Goal: Information Seeking & Learning: Check status

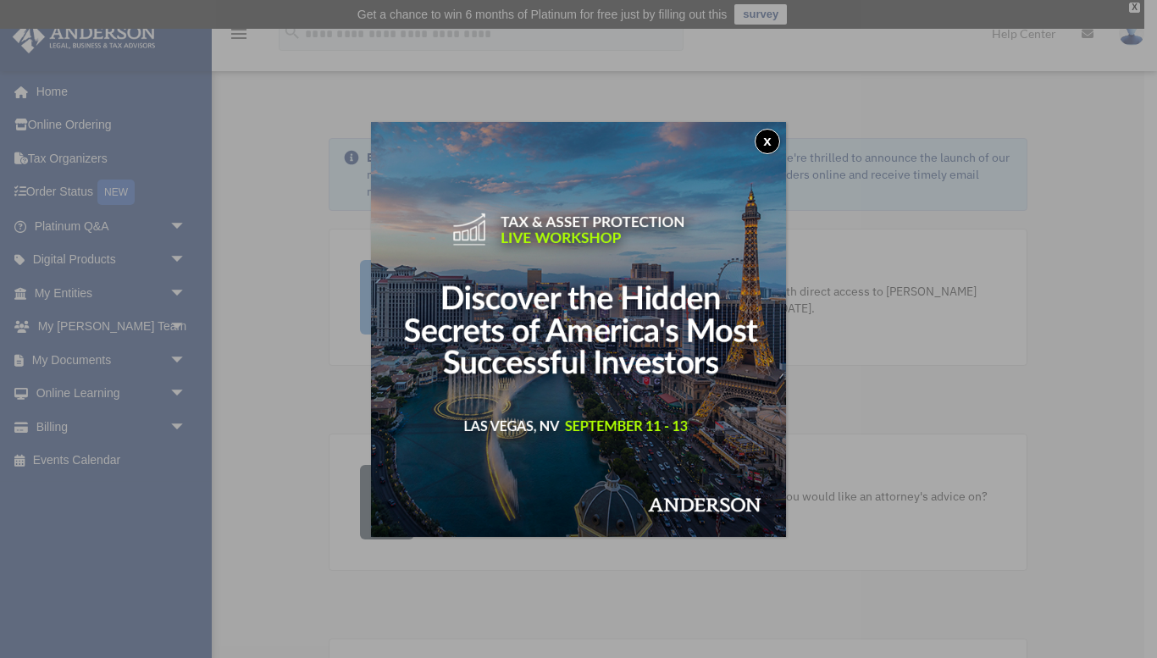
click at [583, 236] on img at bounding box center [578, 329] width 415 height 415
click at [765, 141] on button "x" at bounding box center [766, 141] width 25 height 25
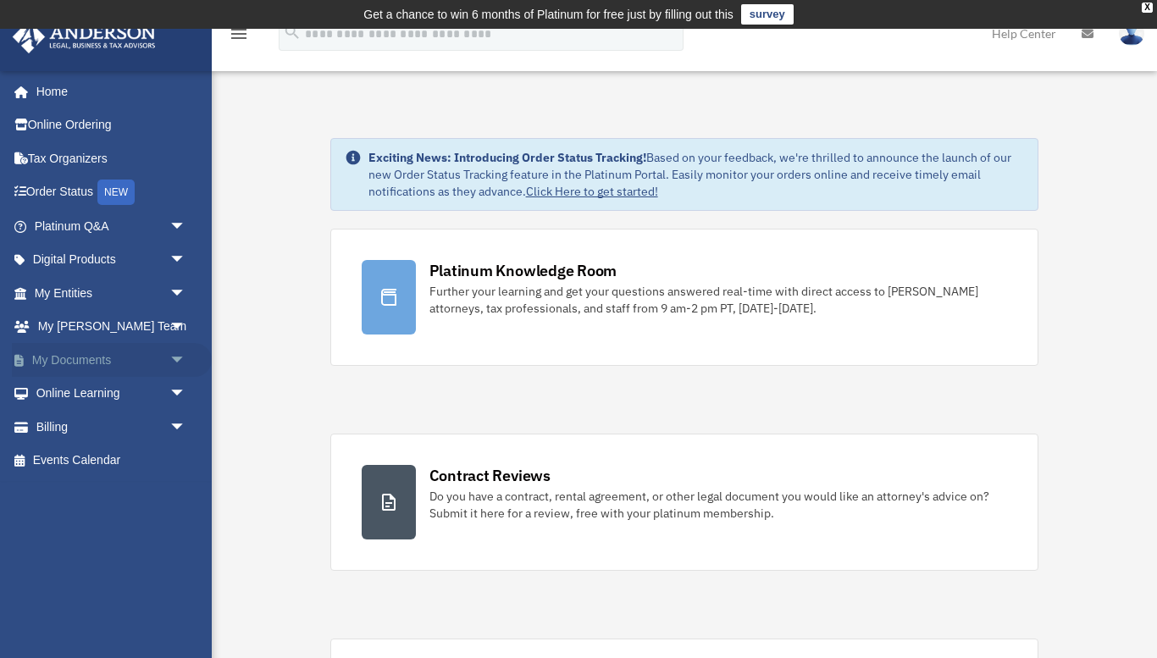
click at [177, 356] on span "arrow_drop_down" at bounding box center [186, 360] width 34 height 35
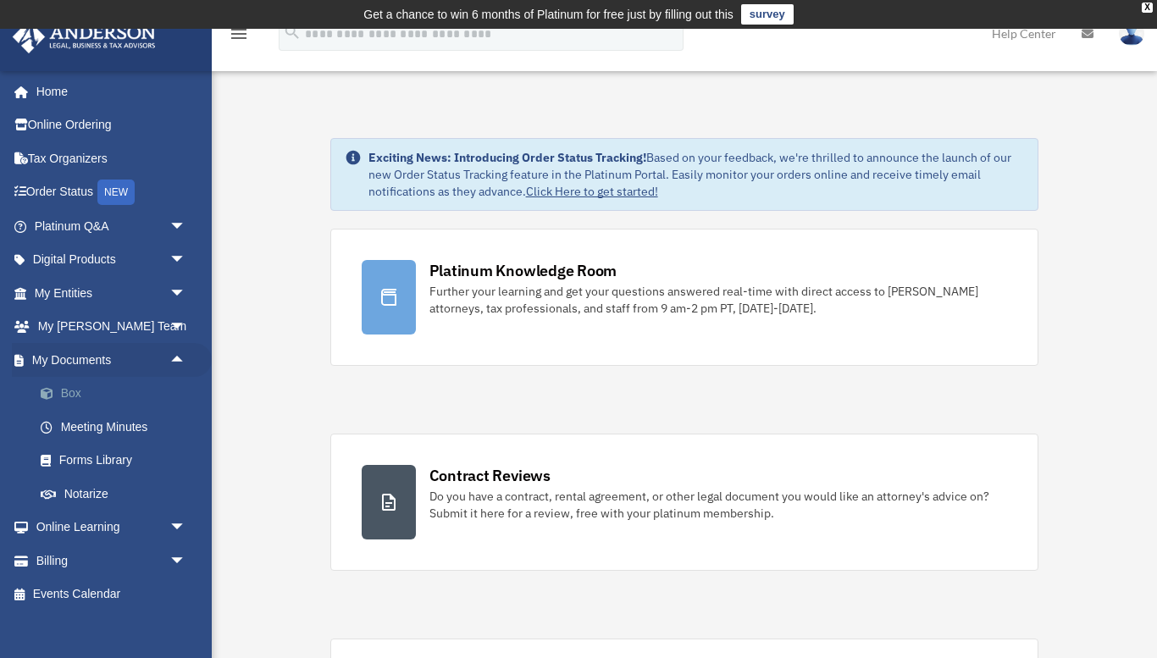
click at [69, 395] on link "Box" at bounding box center [118, 394] width 188 height 34
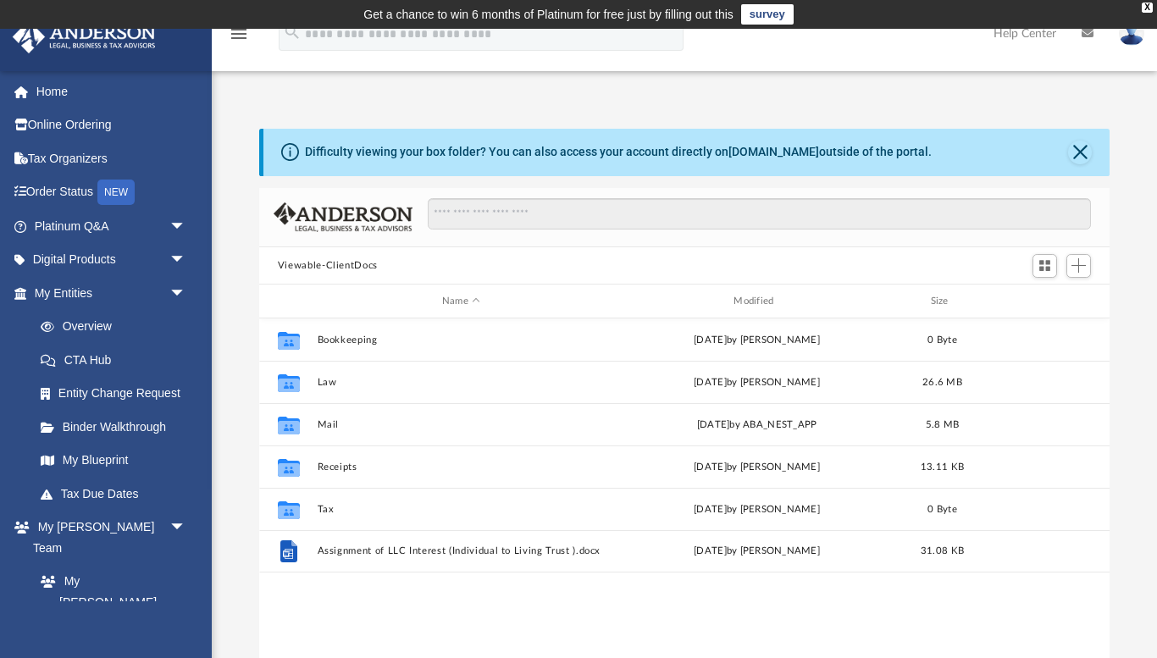
scroll to position [384, 850]
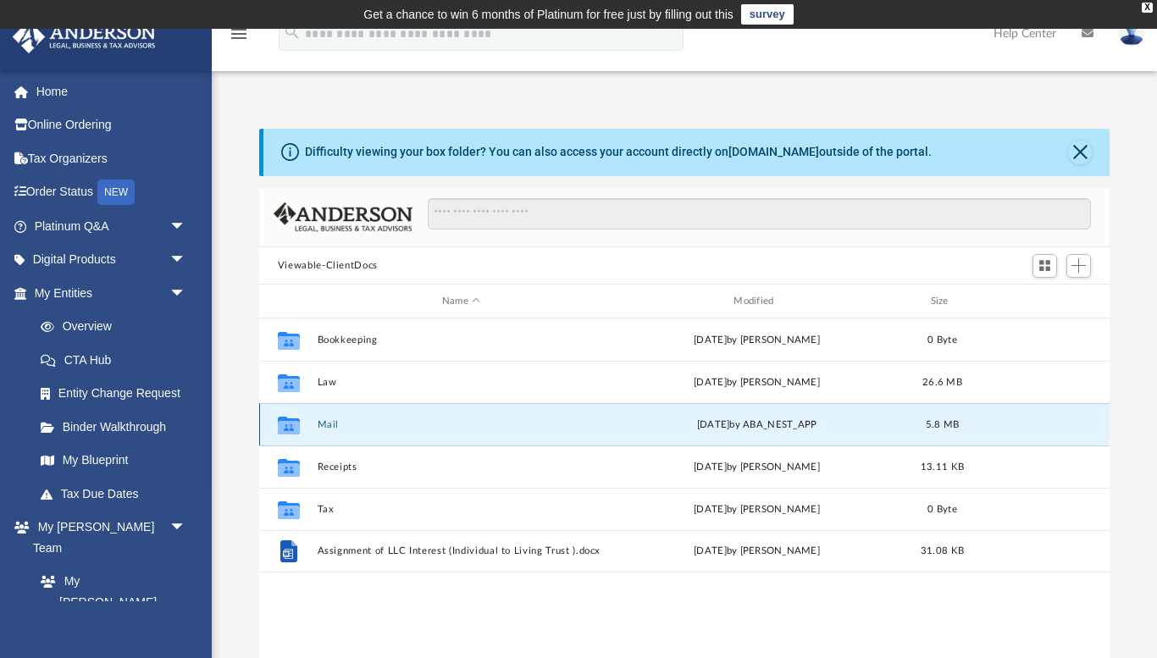
click at [329, 428] on button "Mail" at bounding box center [461, 424] width 288 height 11
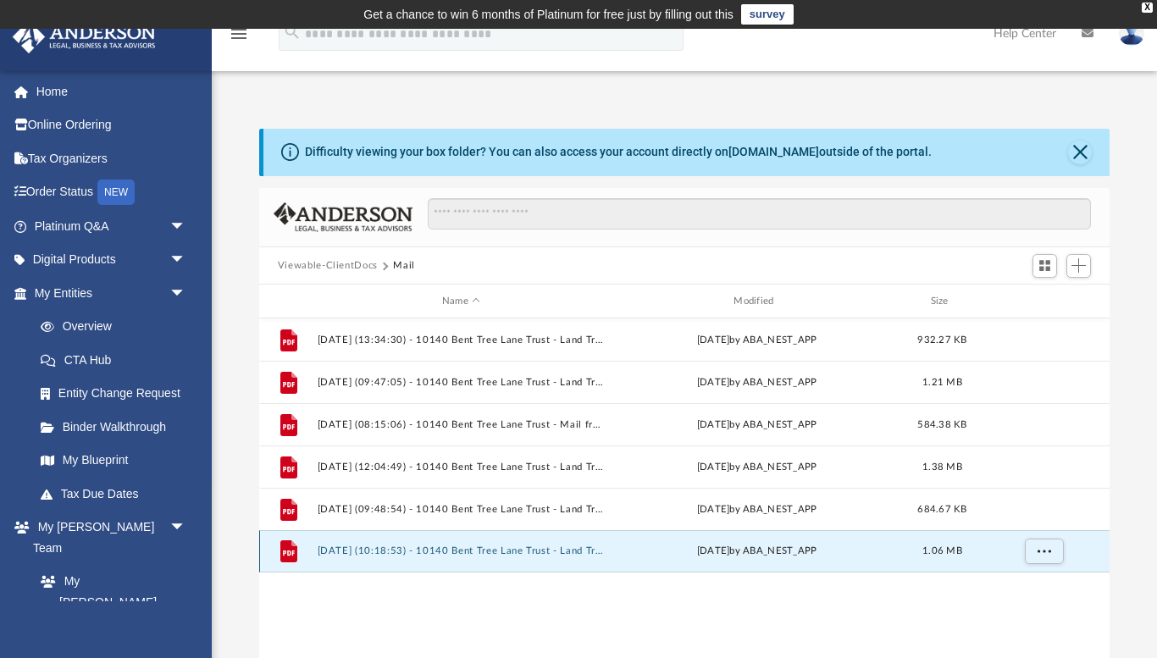
click at [378, 550] on button "[DATE] (10:18:53) - 10140 Bent Tree Lane Trust - Land Trust Documents from City…" at bounding box center [461, 551] width 288 height 11
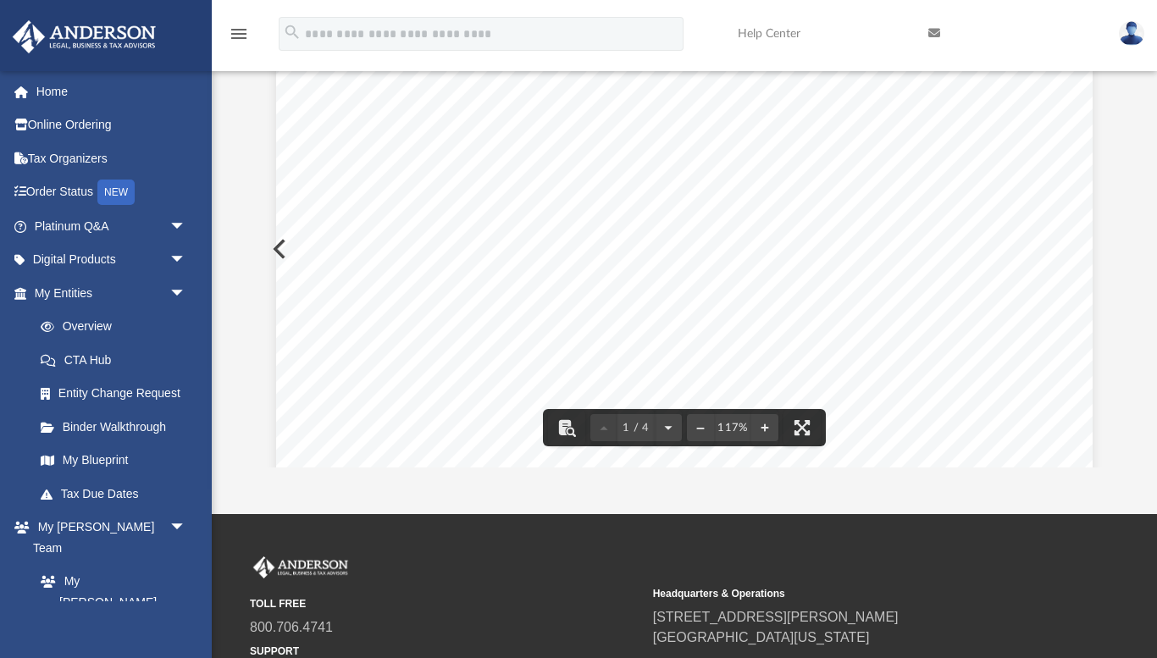
scroll to position [230, 0]
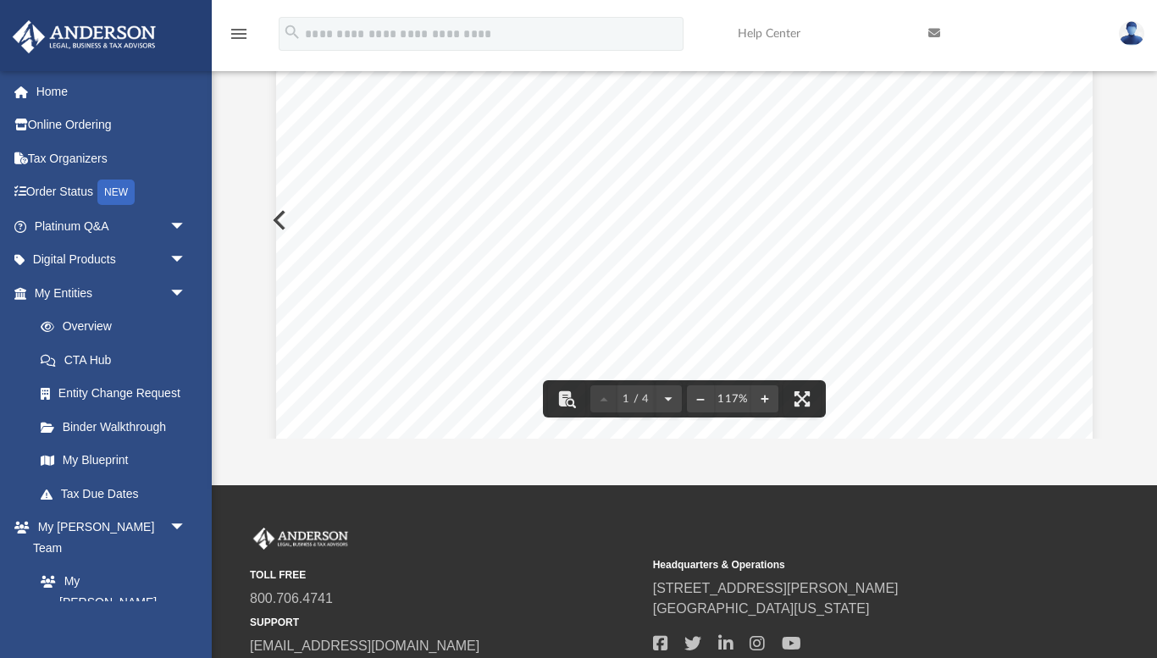
click at [486, 360] on div "Page 1" at bounding box center [684, 266] width 816 height 1032
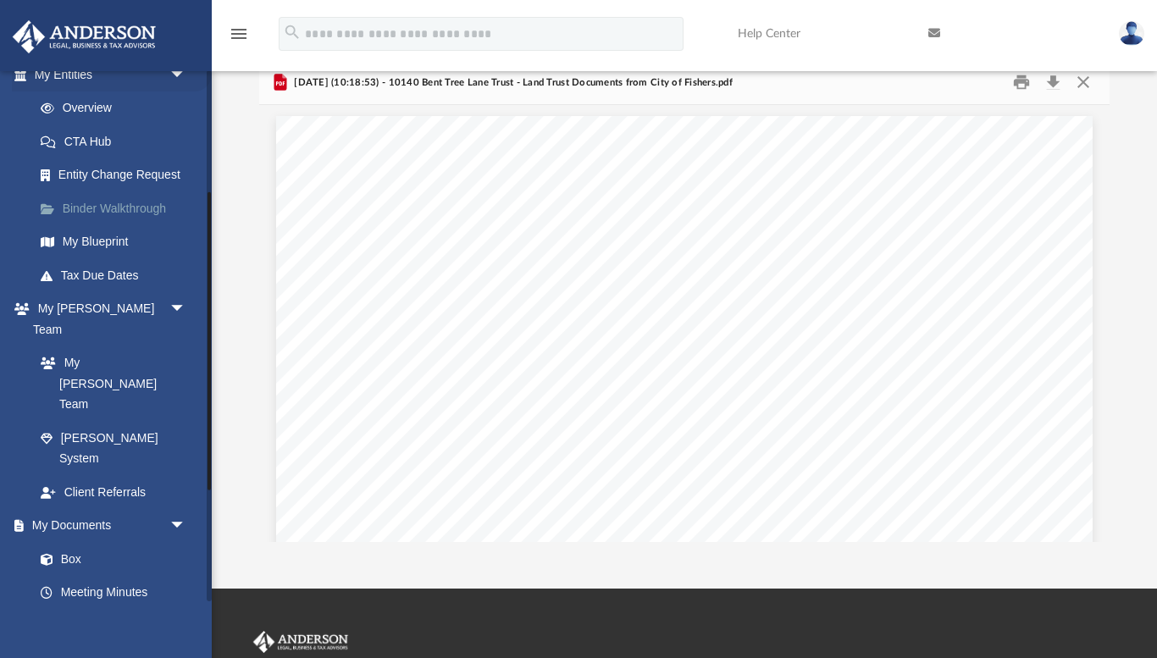
scroll to position [237, 0]
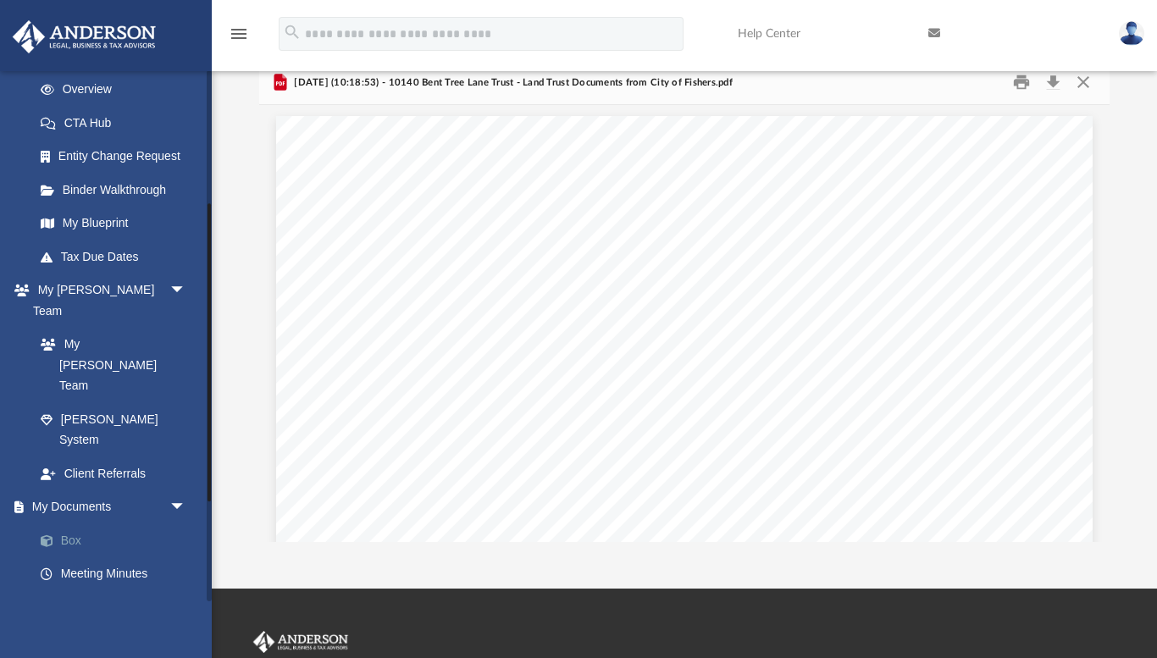
click at [74, 523] on link "Box" at bounding box center [118, 540] width 188 height 34
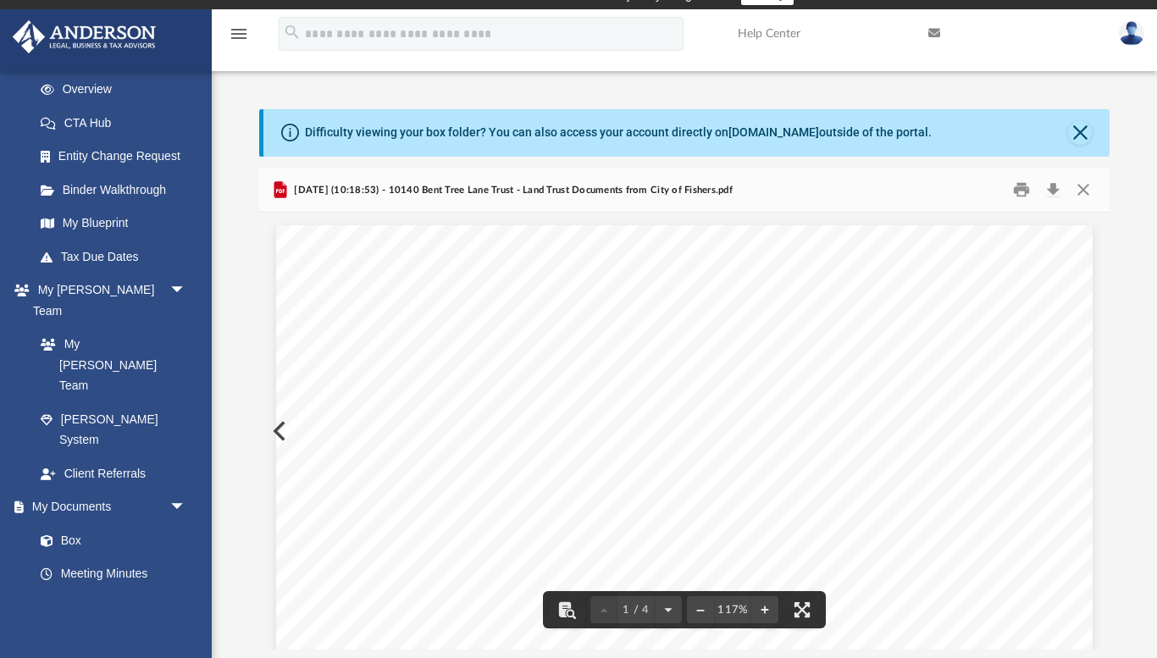
scroll to position [0, 0]
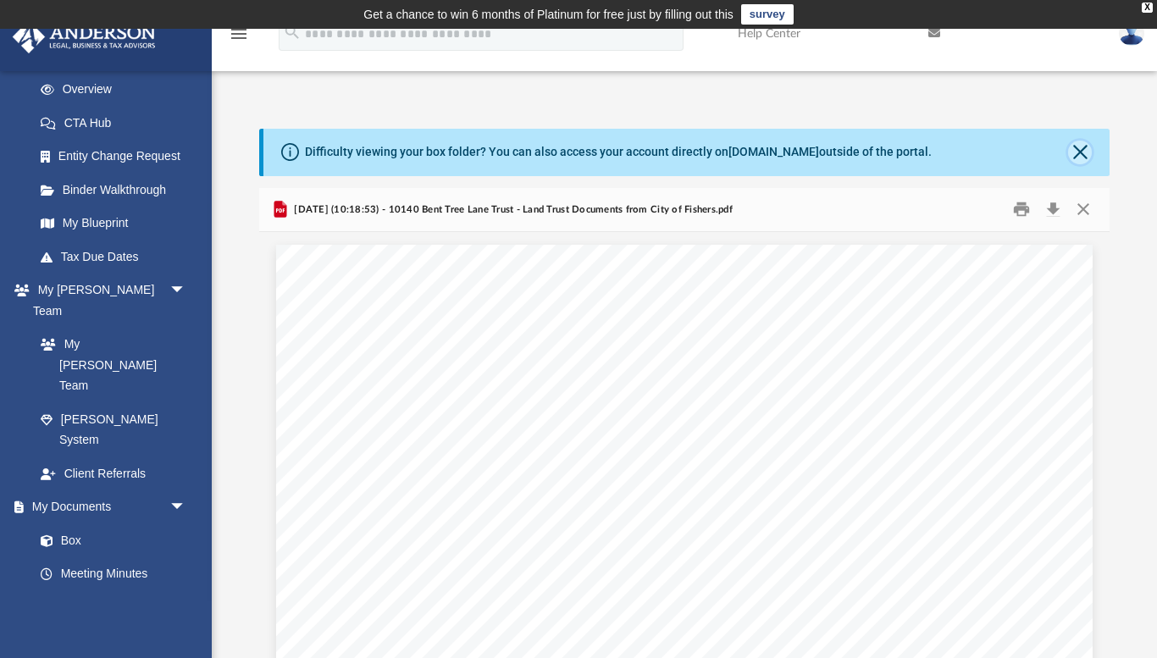
click at [1082, 149] on button "Close" at bounding box center [1080, 153] width 24 height 24
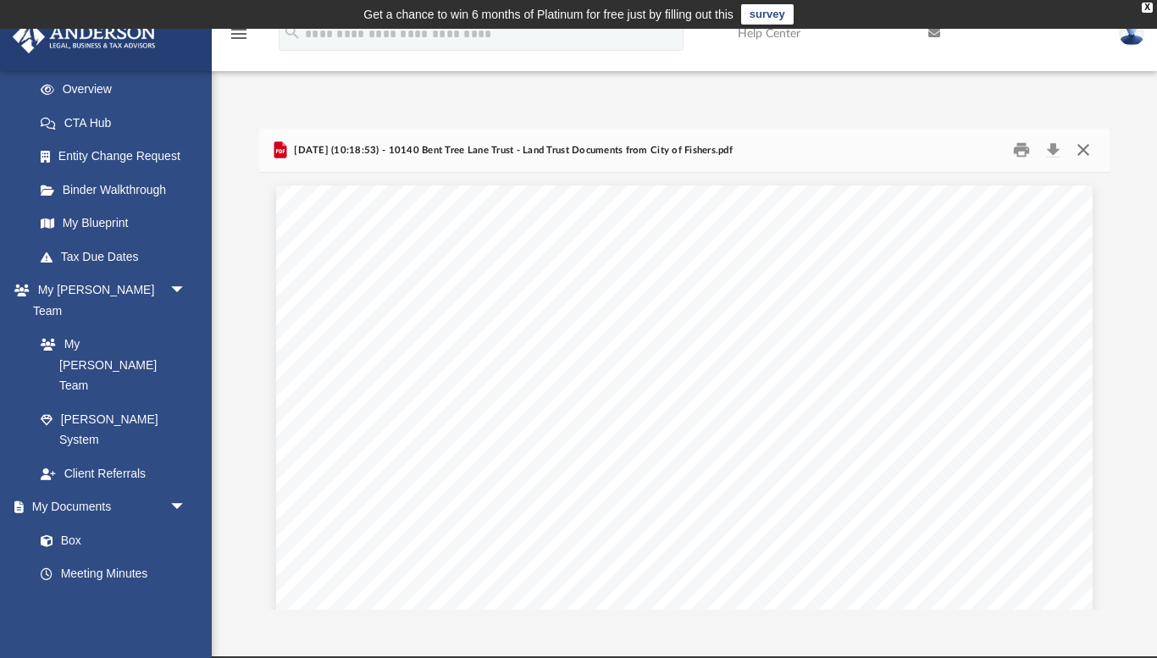
click at [1082, 149] on button "Close" at bounding box center [1083, 150] width 30 height 26
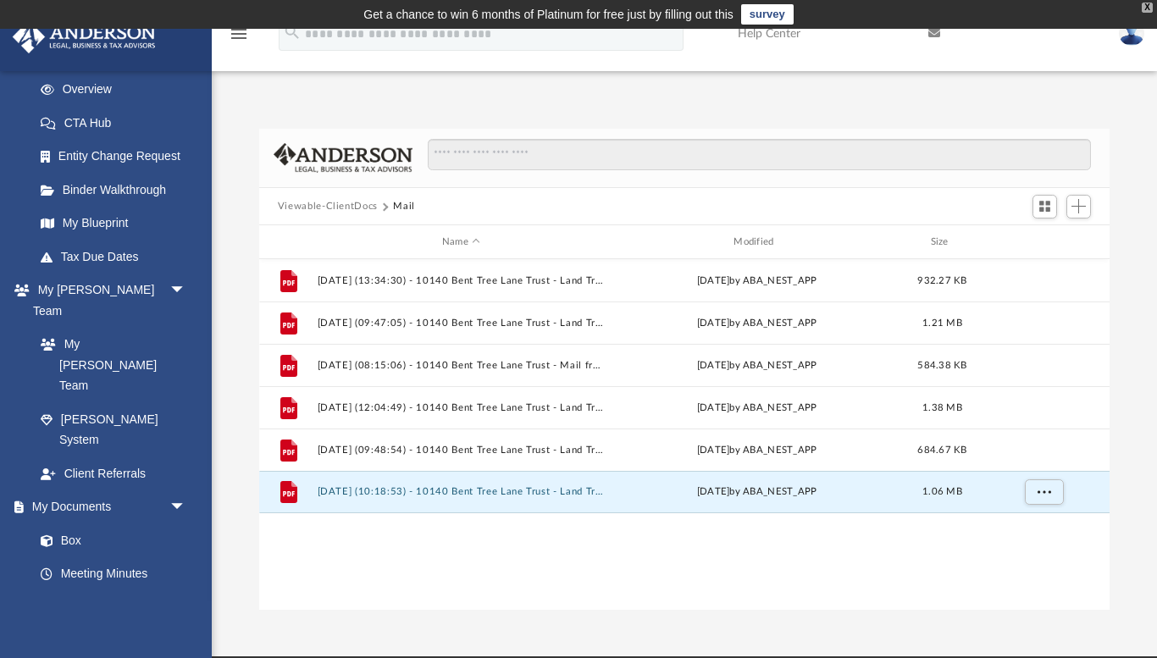
click at [1148, 8] on div "X" at bounding box center [1146, 8] width 11 height 10
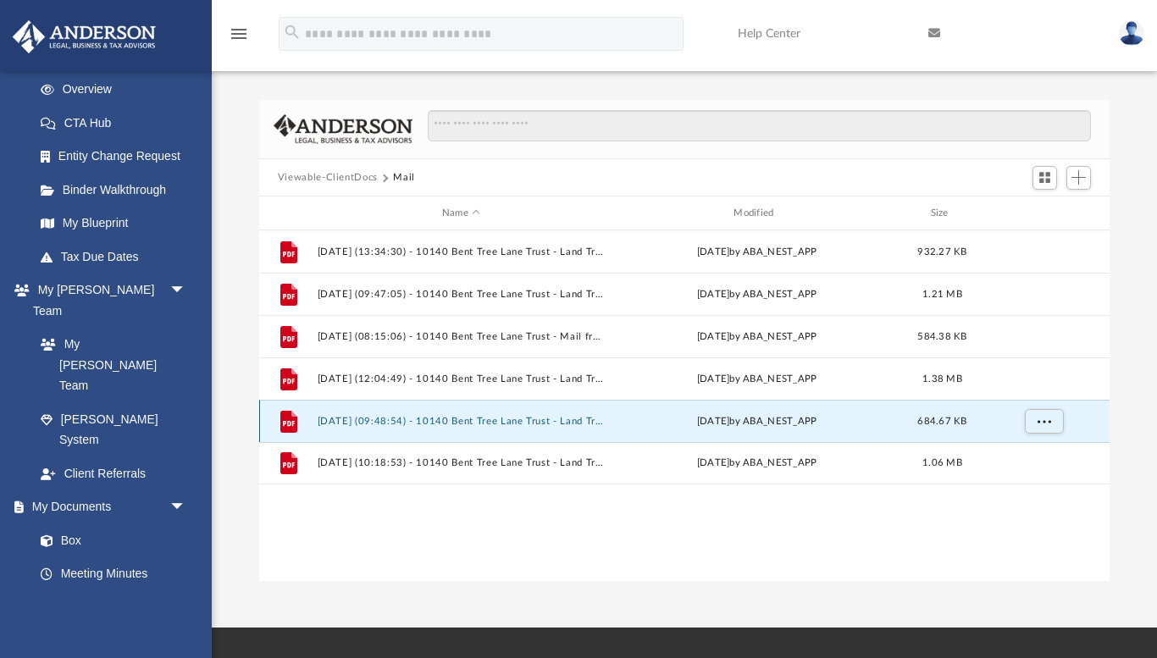
click at [425, 424] on button "[DATE] (09:48:54) - 10140 Bent Tree Lane Trust - Land Trust Documents.pdf" at bounding box center [461, 421] width 288 height 11
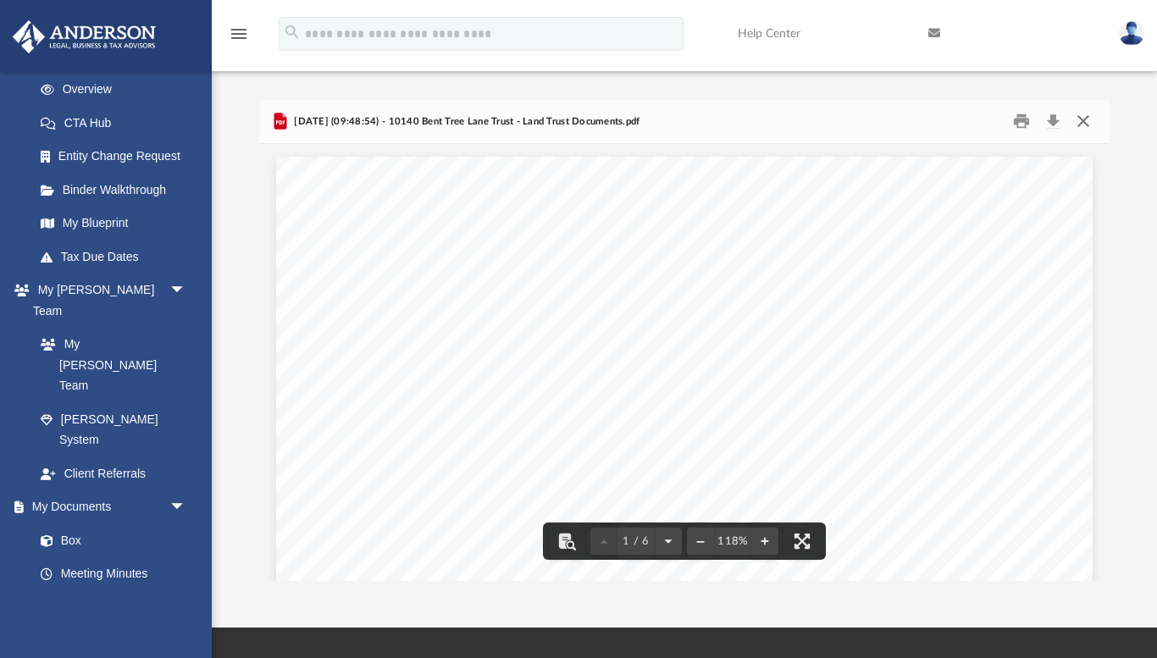
click at [1086, 120] on button "Close" at bounding box center [1083, 121] width 30 height 26
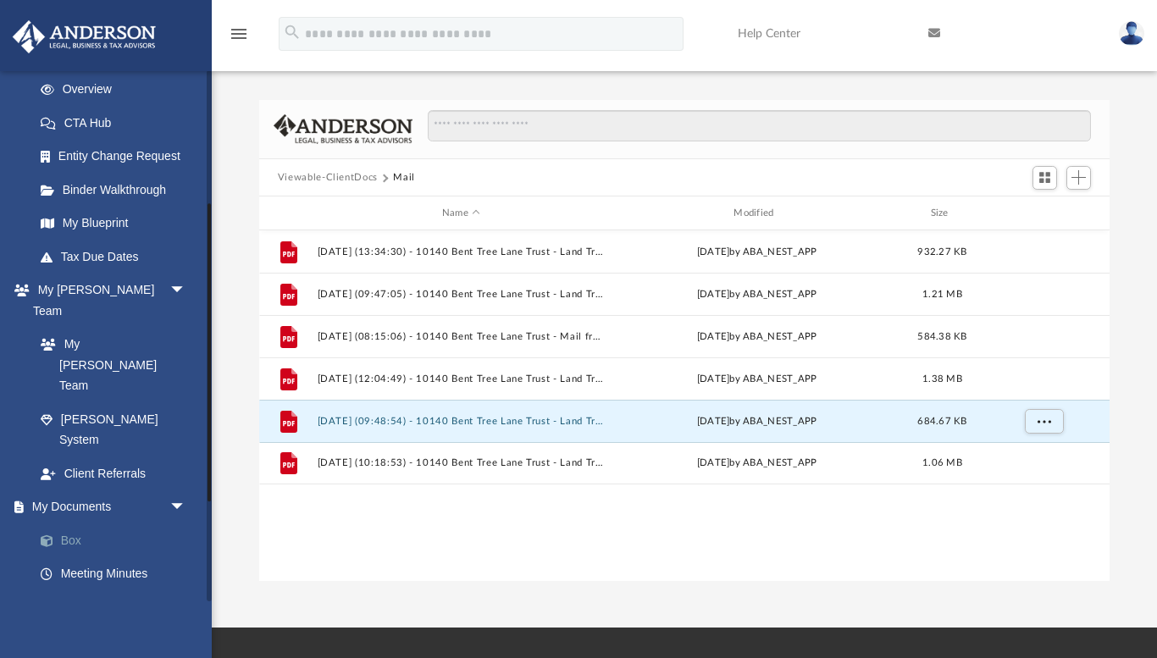
click at [70, 523] on link "Box" at bounding box center [118, 540] width 188 height 34
click at [328, 176] on button "Viewable-ClientDocs" at bounding box center [328, 177] width 100 height 15
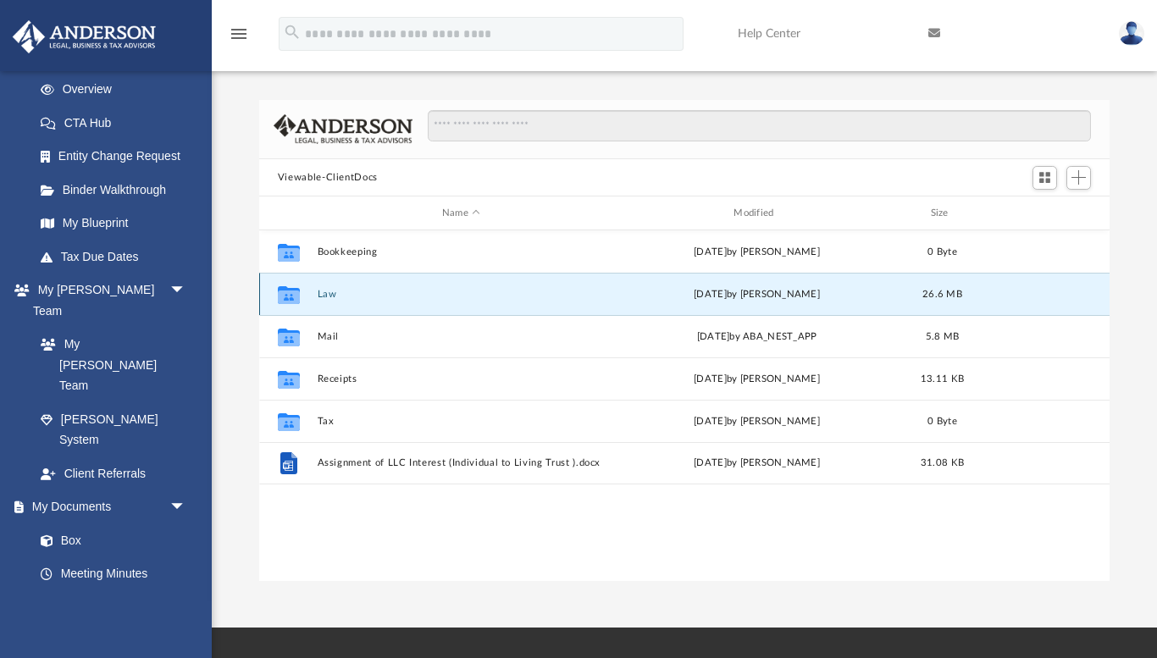
click at [325, 295] on button "Law" at bounding box center [461, 294] width 288 height 11
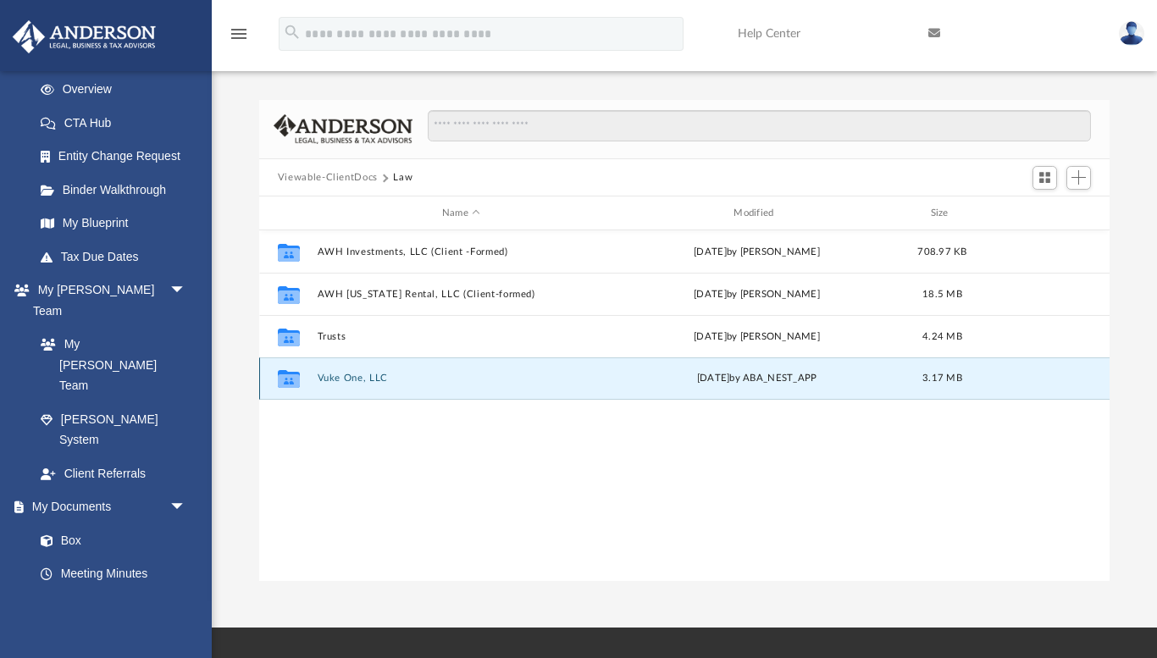
click at [338, 380] on button "Vuke One, LLC" at bounding box center [461, 378] width 288 height 11
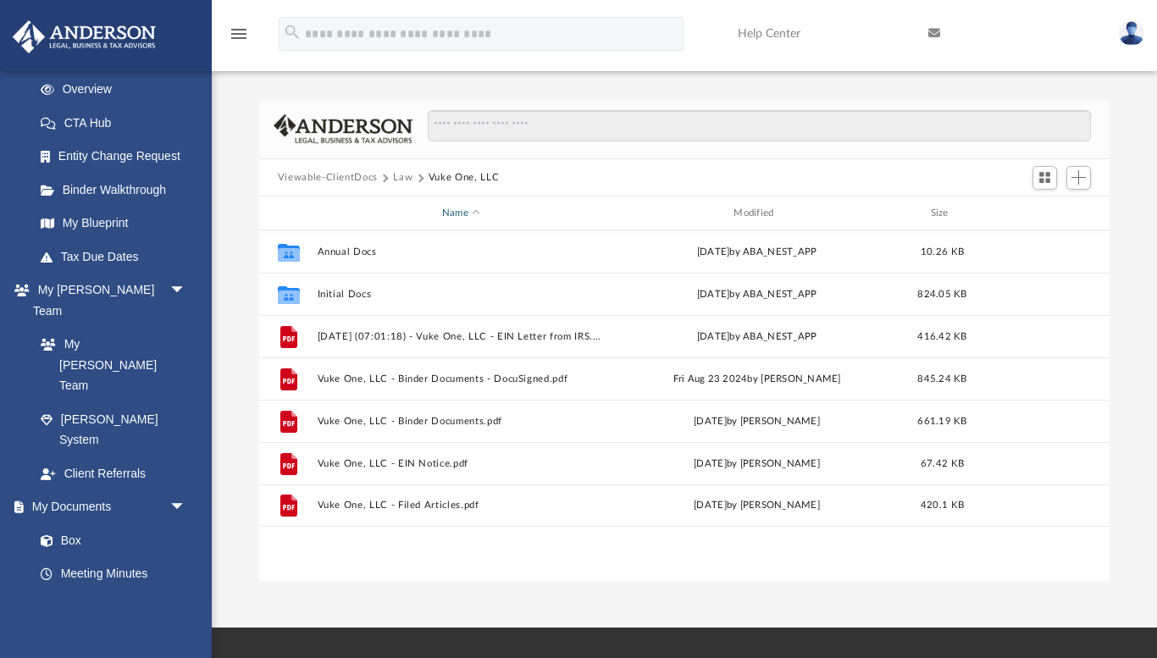
click at [589, 210] on div "Name" at bounding box center [460, 213] width 289 height 15
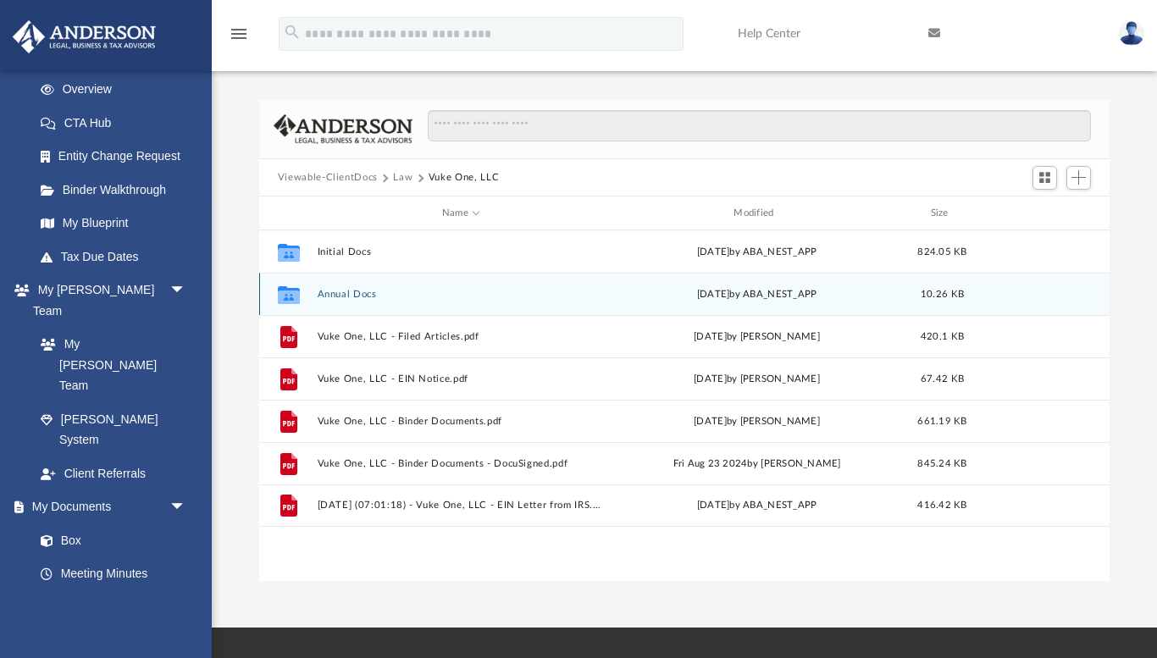
click at [494, 301] on div "Collaborated Folder Annual Docs [DATE] by ABA_NEST_APP 10.26 KB" at bounding box center [684, 294] width 850 height 42
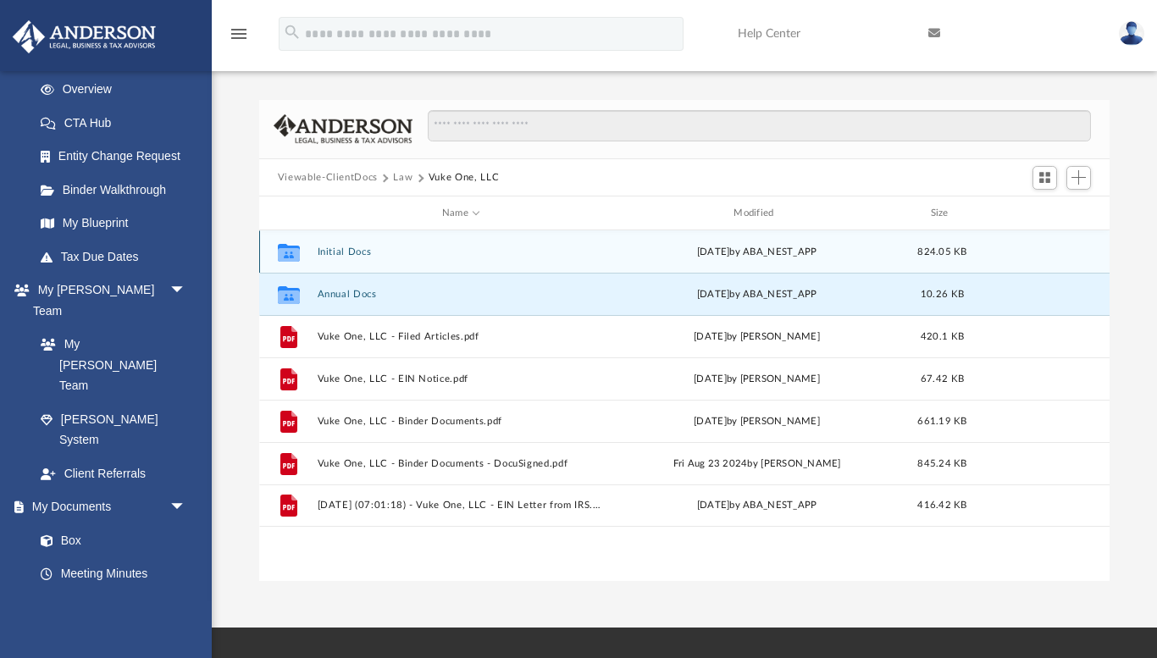
click at [353, 252] on button "Initial Docs" at bounding box center [461, 251] width 288 height 11
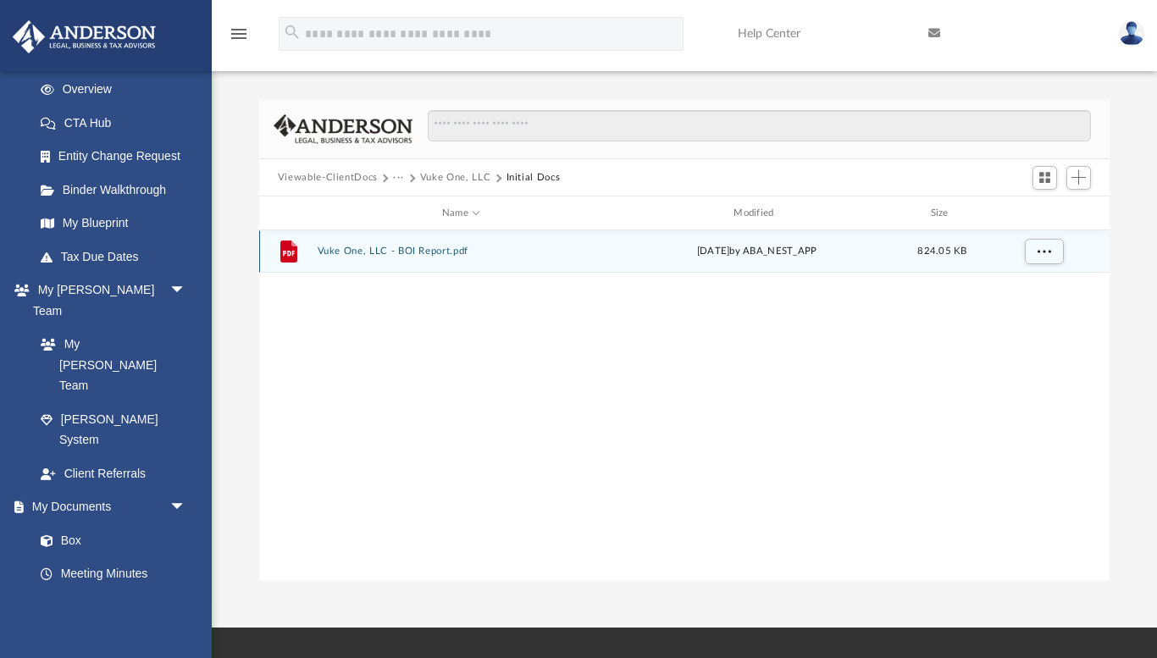
click at [333, 255] on button "Vuke One, LLC - BOI Report.pdf" at bounding box center [461, 251] width 288 height 11
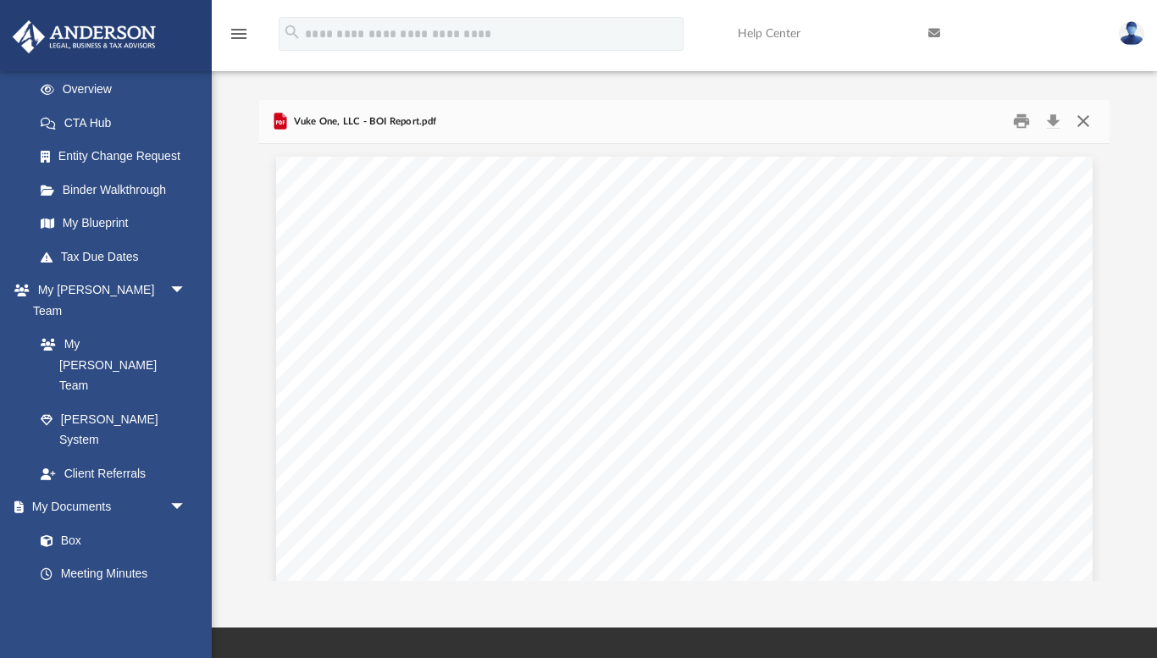
click at [1086, 119] on button "Close" at bounding box center [1083, 121] width 30 height 26
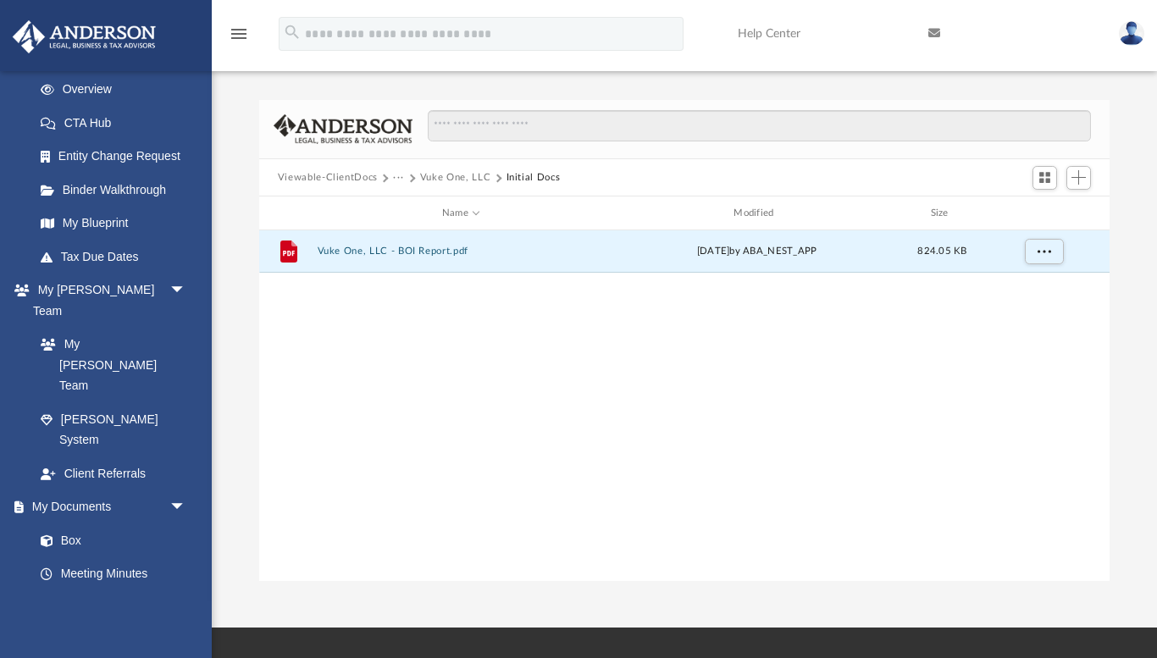
click at [348, 179] on button "Viewable-ClientDocs" at bounding box center [328, 177] width 100 height 15
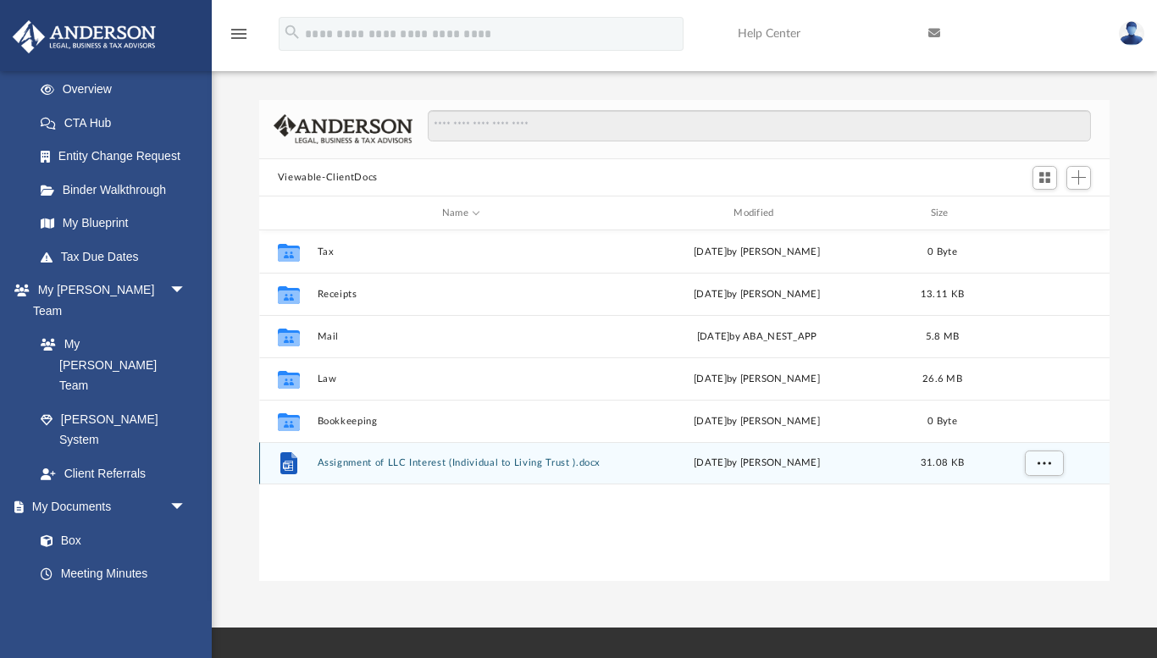
click at [345, 464] on button "Assignment of LLC Interest (Individual to Living Trust ).docx" at bounding box center [461, 463] width 288 height 11
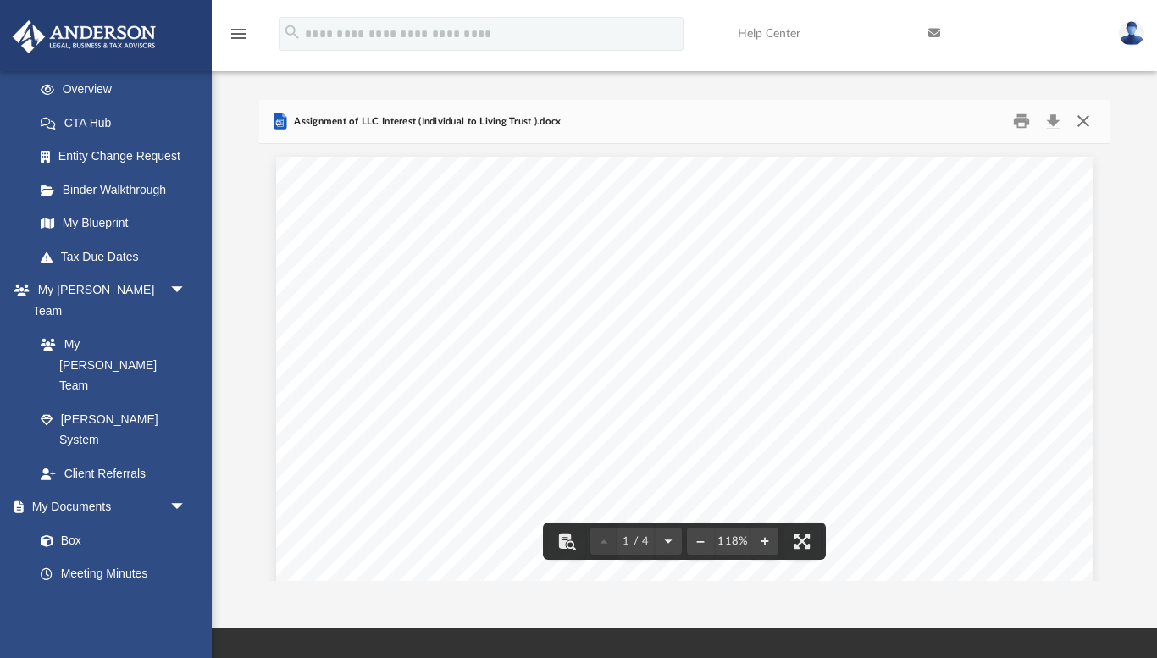
click at [1085, 118] on button "Close" at bounding box center [1083, 121] width 30 height 26
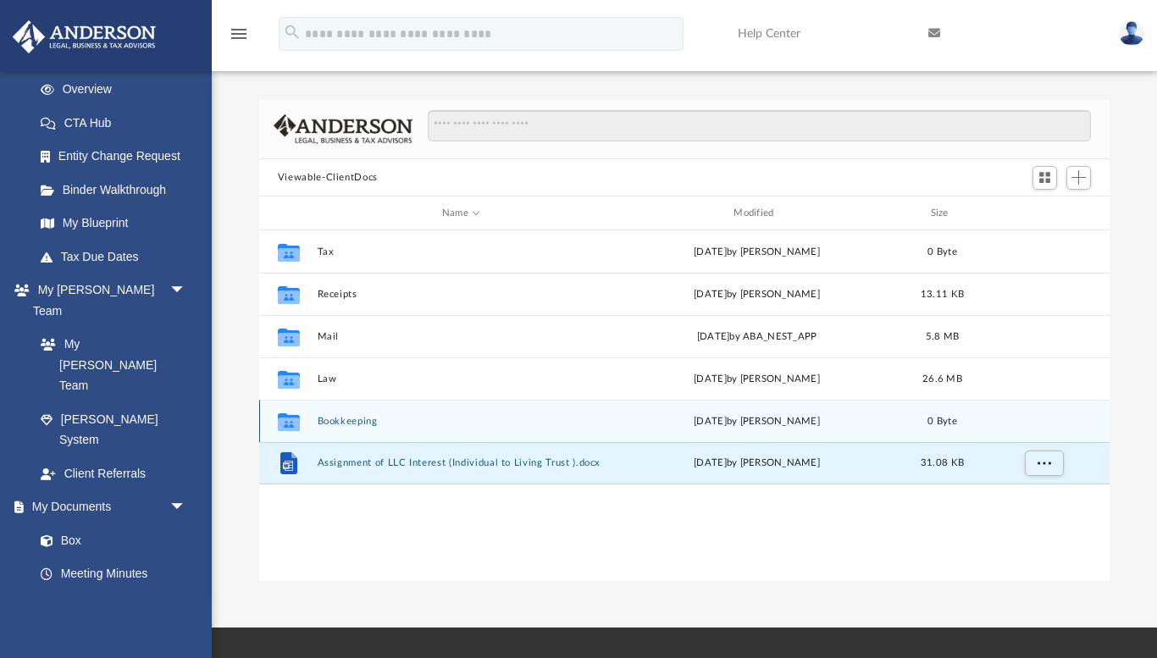
click at [346, 421] on button "Bookkeeping" at bounding box center [461, 421] width 288 height 11
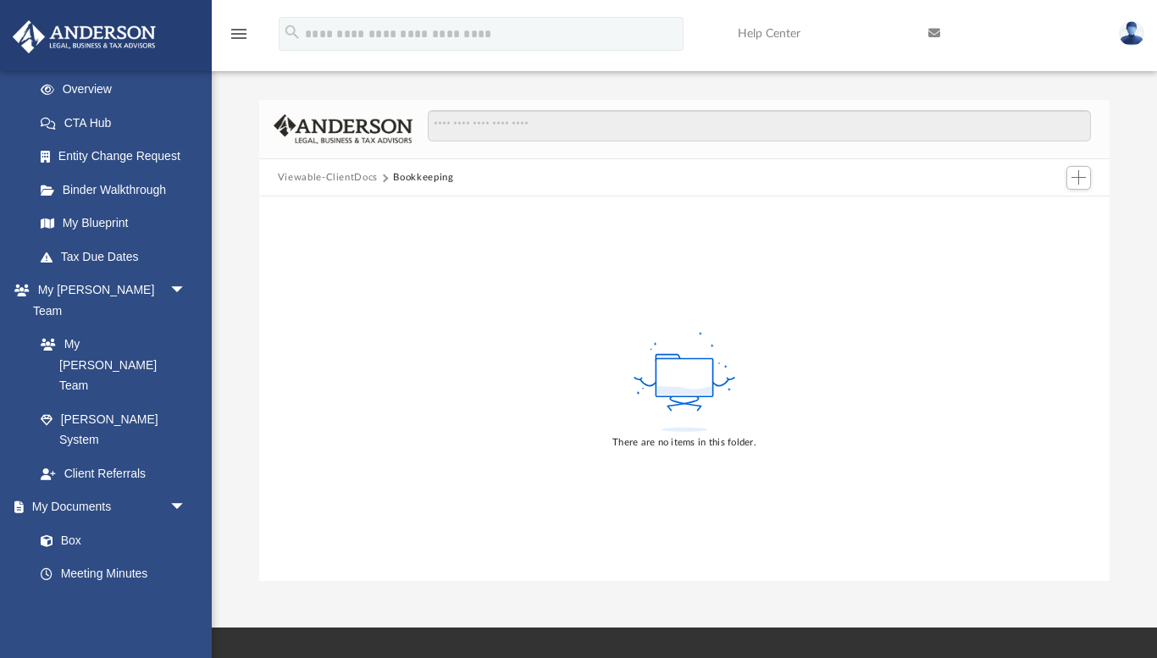
click at [333, 177] on button "Viewable-ClientDocs" at bounding box center [328, 177] width 100 height 15
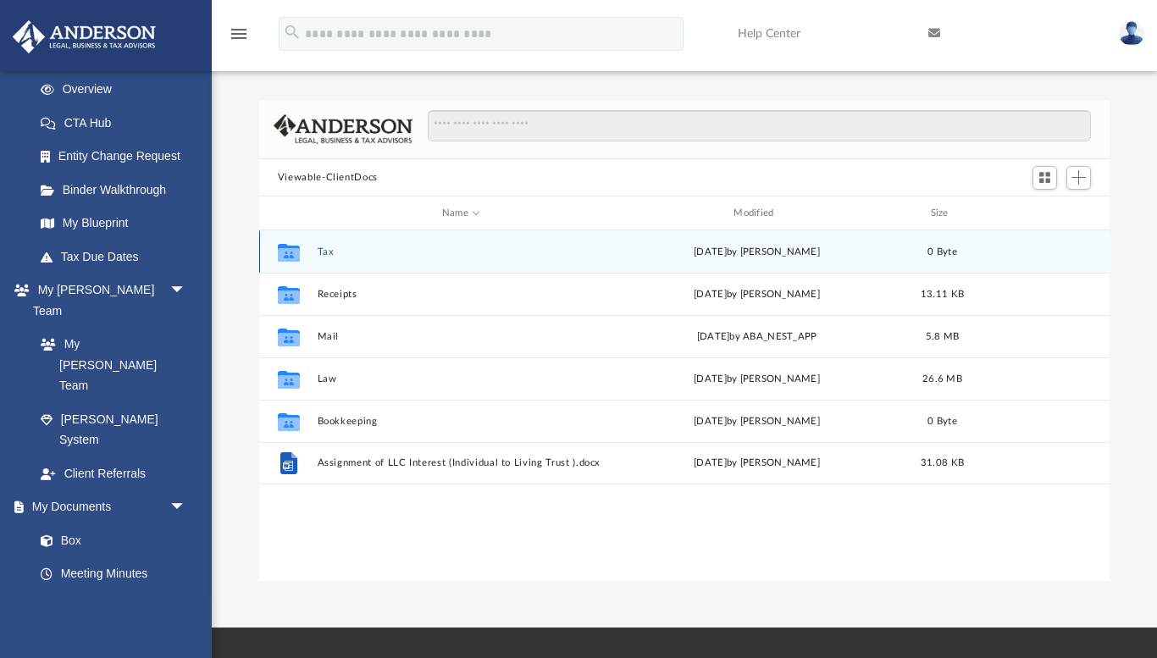
scroll to position [384, 850]
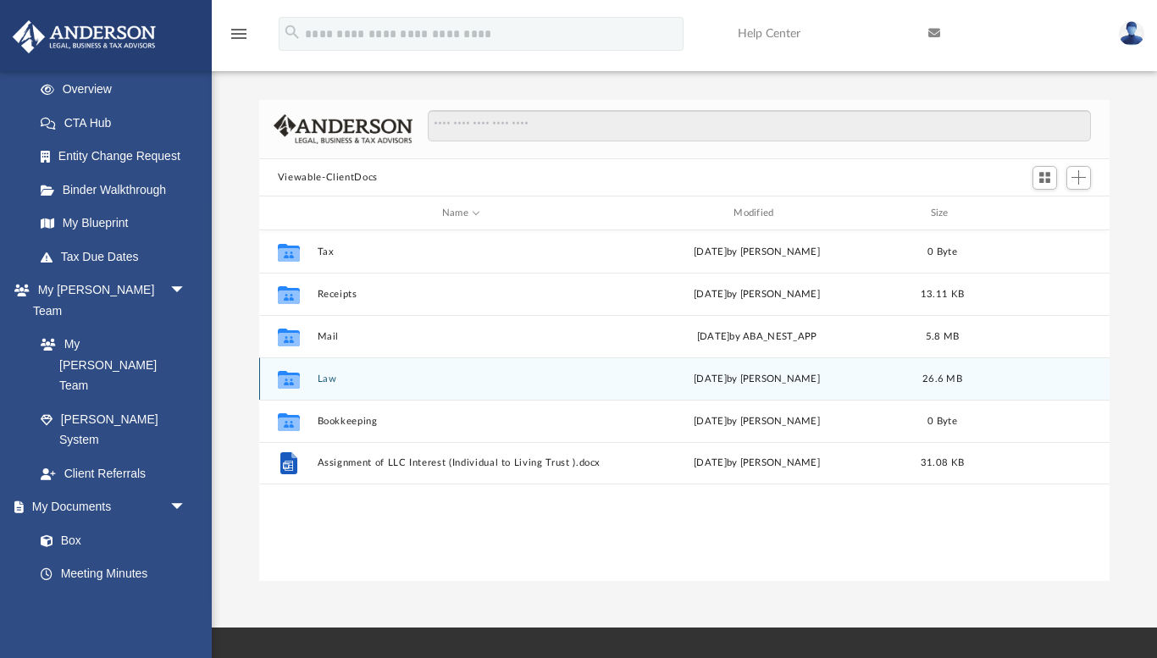
click at [326, 379] on button "Law" at bounding box center [461, 378] width 288 height 11
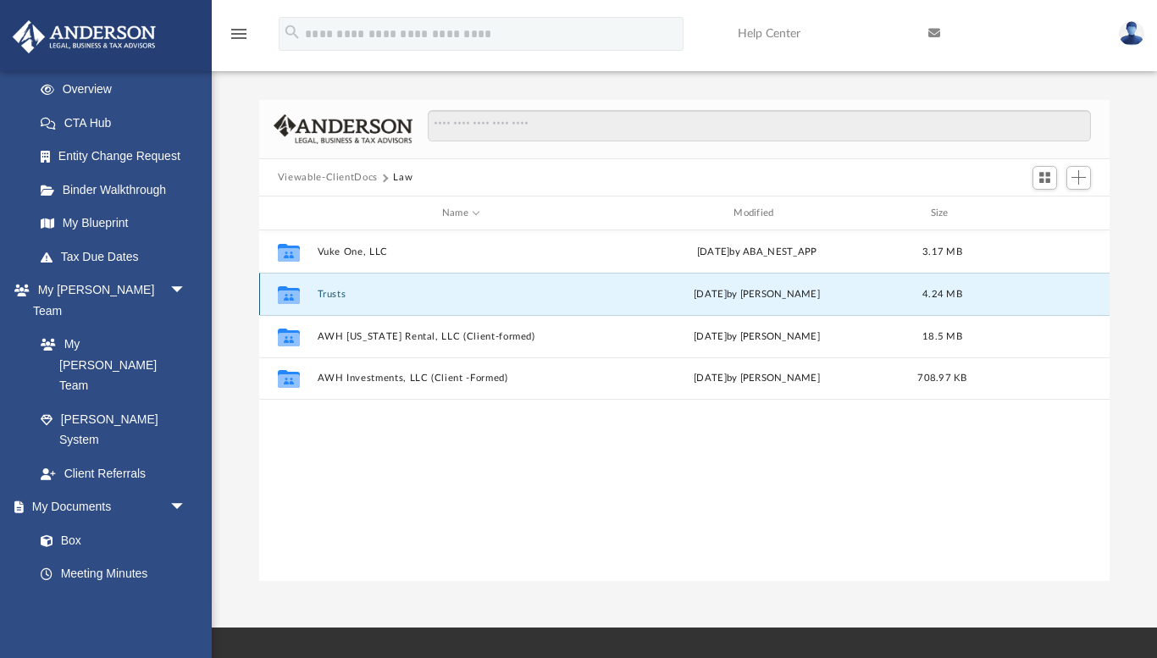
click at [328, 295] on button "Trusts" at bounding box center [461, 294] width 288 height 11
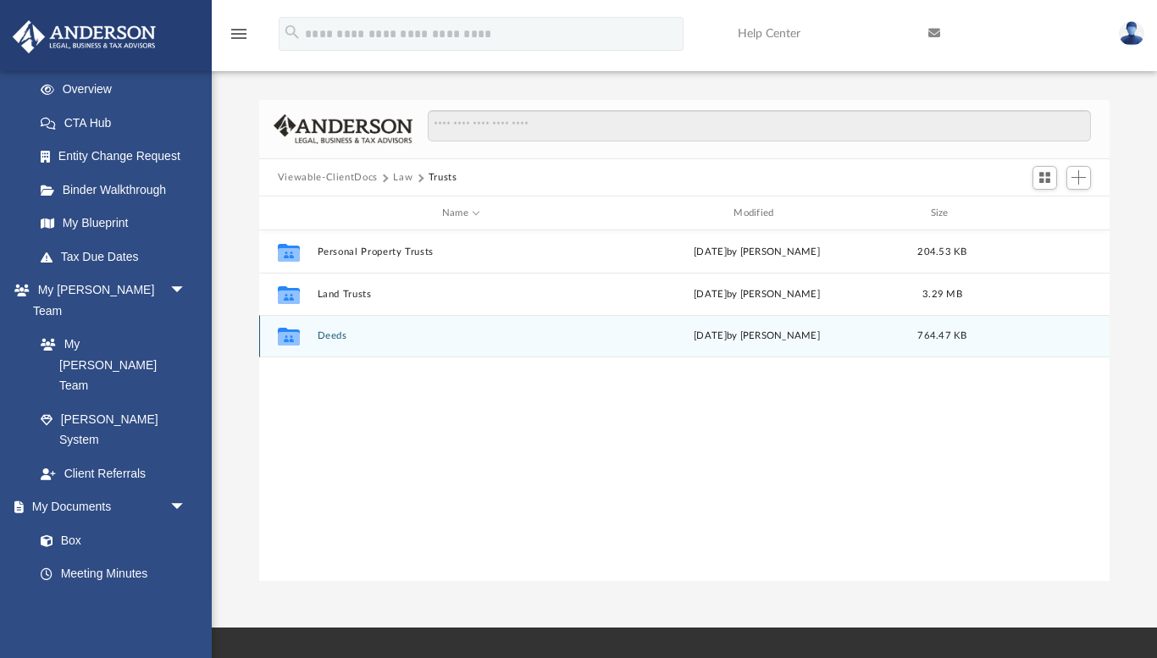
click at [332, 336] on button "Deeds" at bounding box center [461, 336] width 288 height 11
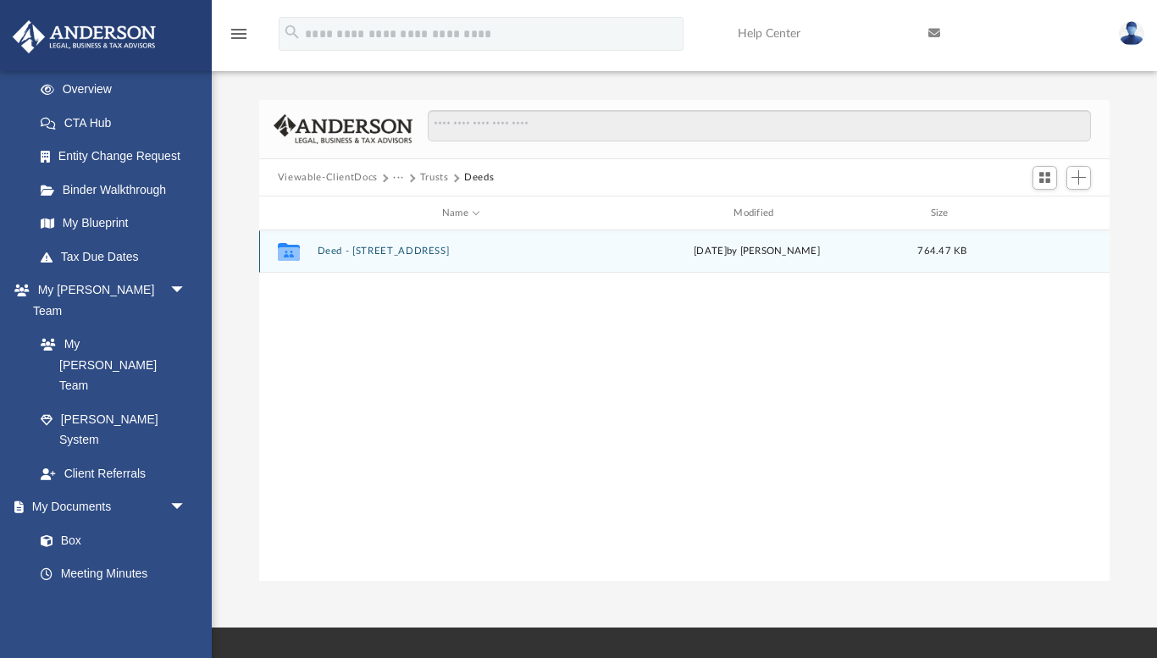
click at [337, 255] on button "Deed - [STREET_ADDRESS]" at bounding box center [461, 251] width 288 height 11
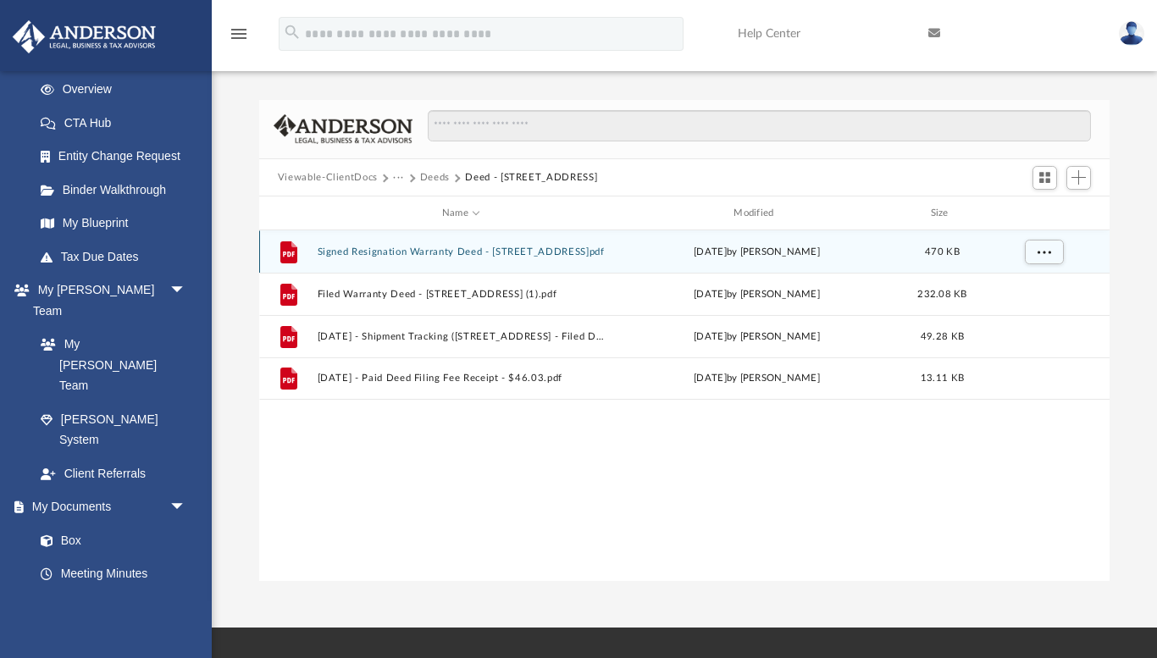
click at [391, 251] on button "Signed Resignation Warranty Deed - [STREET_ADDRESS]pdf" at bounding box center [461, 251] width 288 height 11
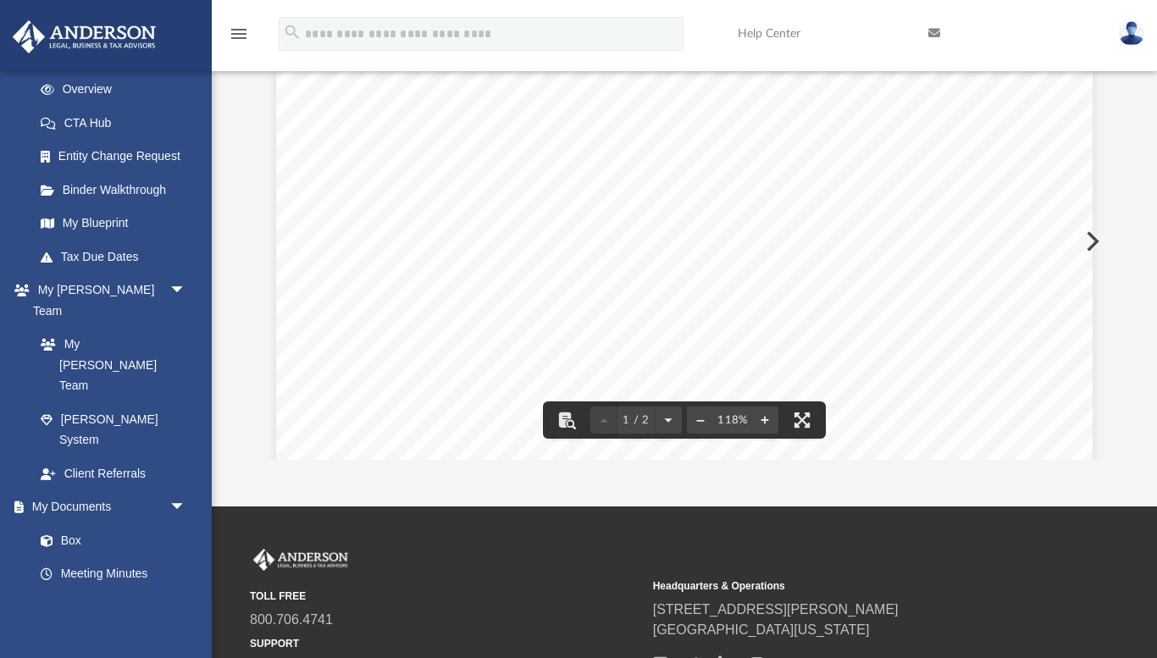
scroll to position [0, 0]
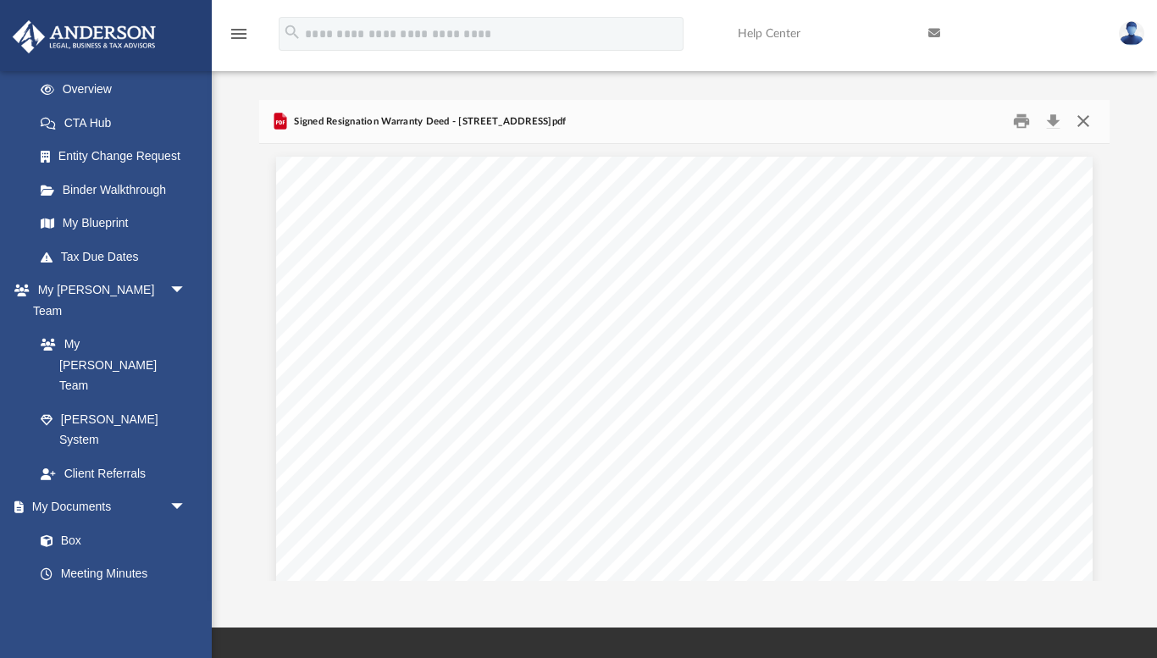
click at [1085, 117] on button "Close" at bounding box center [1083, 121] width 30 height 26
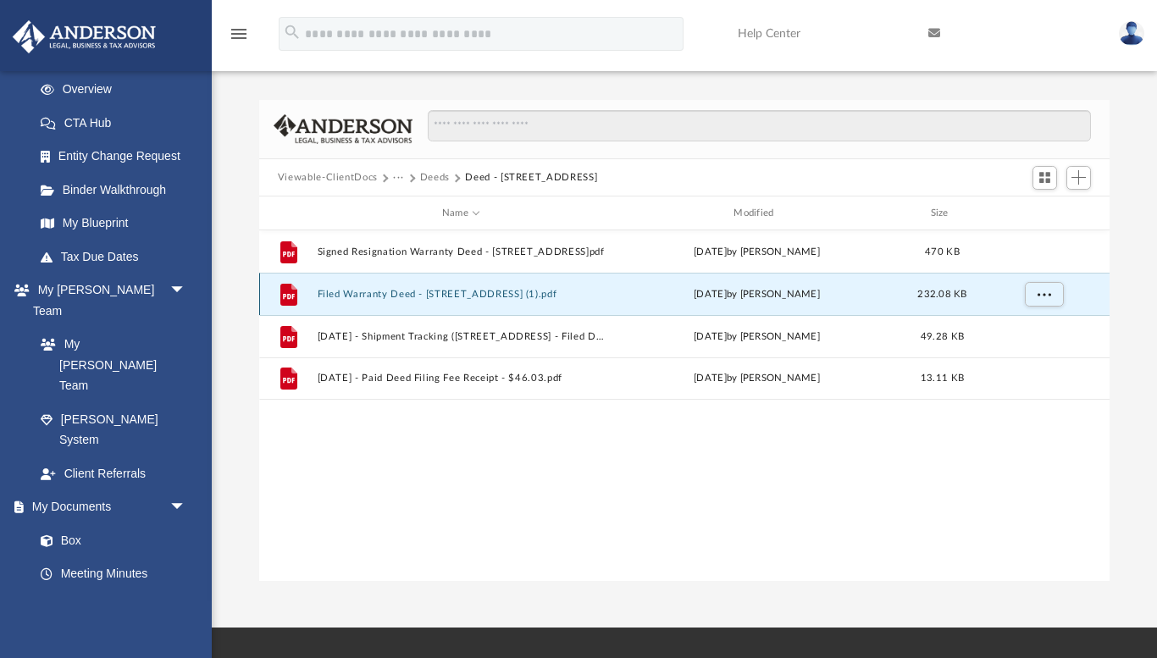
click at [444, 289] on button "Filed Warranty Deed - [STREET_ADDRESS] (1).pdf" at bounding box center [461, 294] width 288 height 11
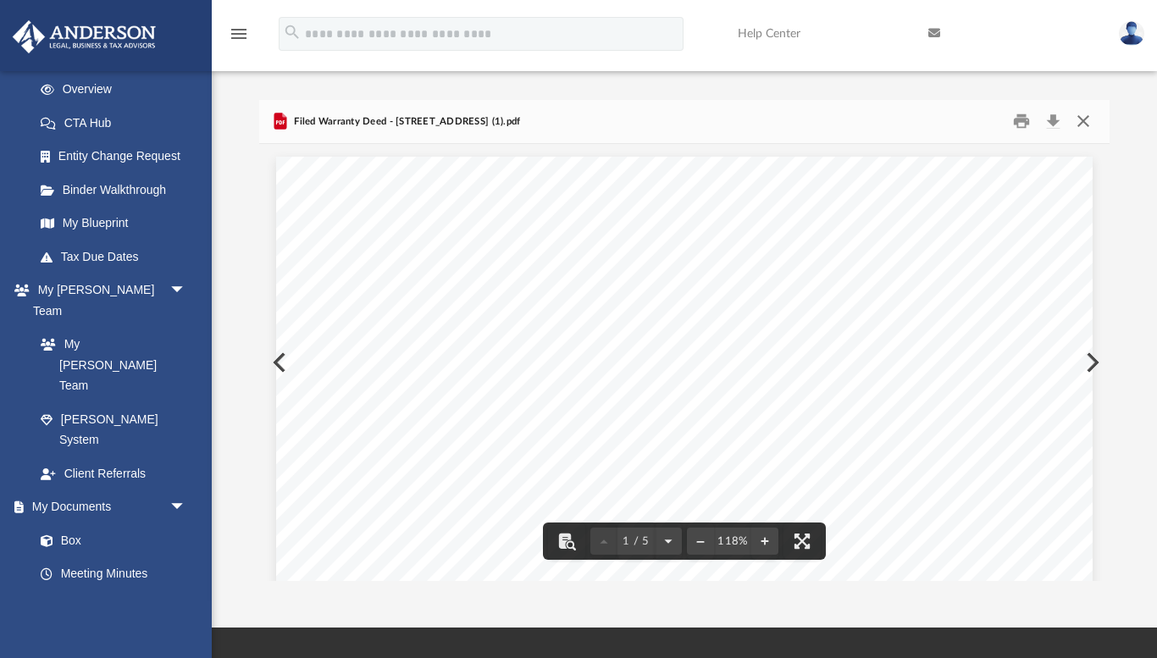
click at [1085, 120] on button "Close" at bounding box center [1083, 121] width 30 height 26
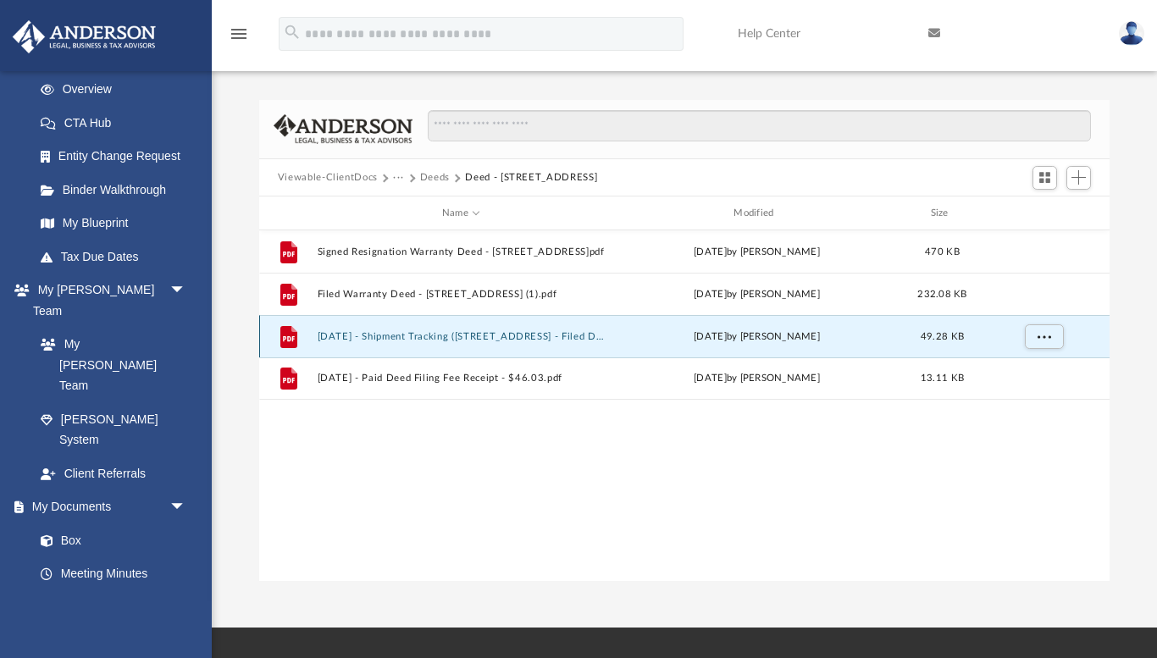
click at [410, 337] on button "[DATE] - Shipment Tracking ([STREET_ADDRESS] - Filed Deed and Resignation Paper…" at bounding box center [461, 336] width 288 height 11
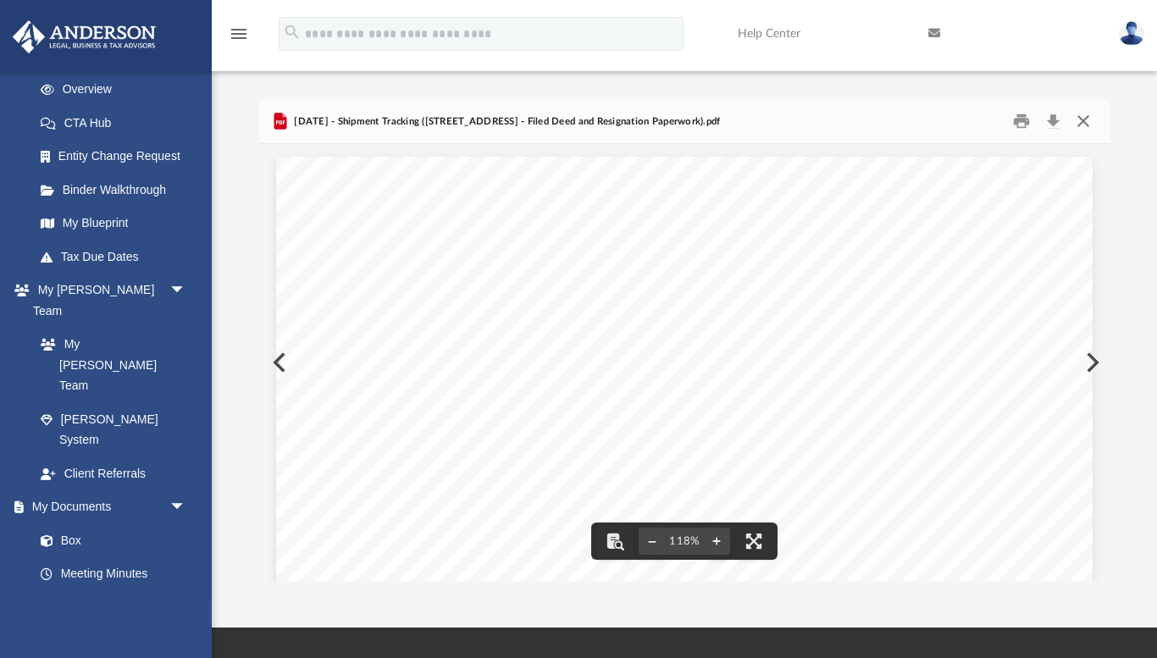
click at [1082, 119] on button "Close" at bounding box center [1083, 121] width 30 height 26
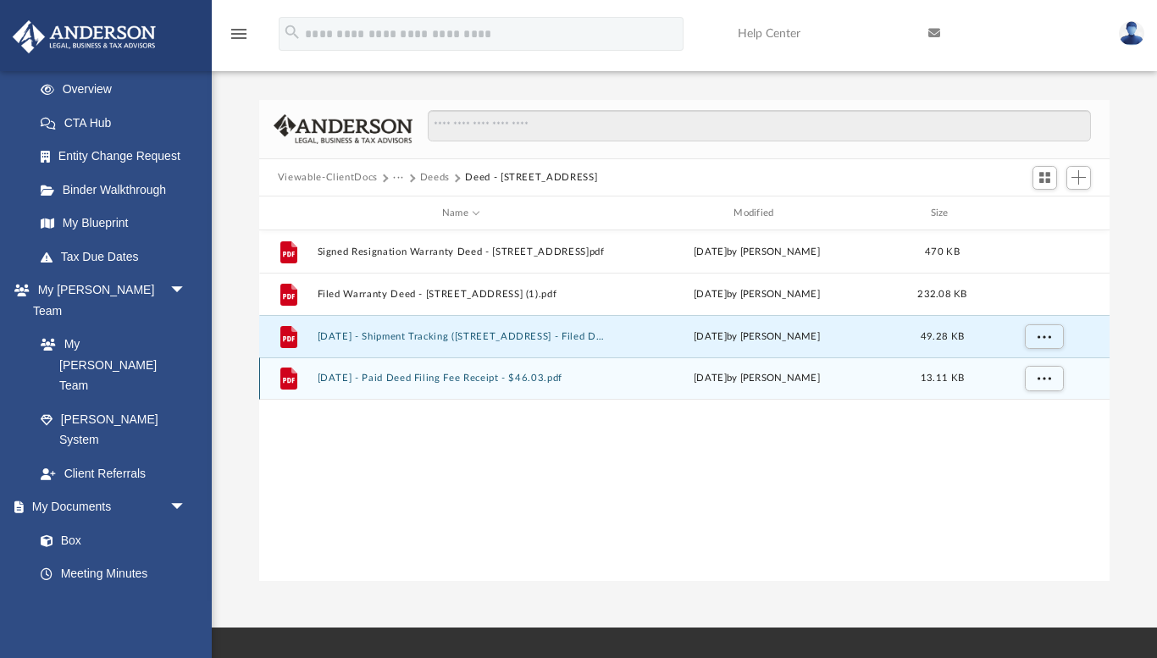
click at [429, 379] on button "[DATE] - Paid Deed Filing Fee Receipt - $46.03.pdf" at bounding box center [461, 378] width 288 height 11
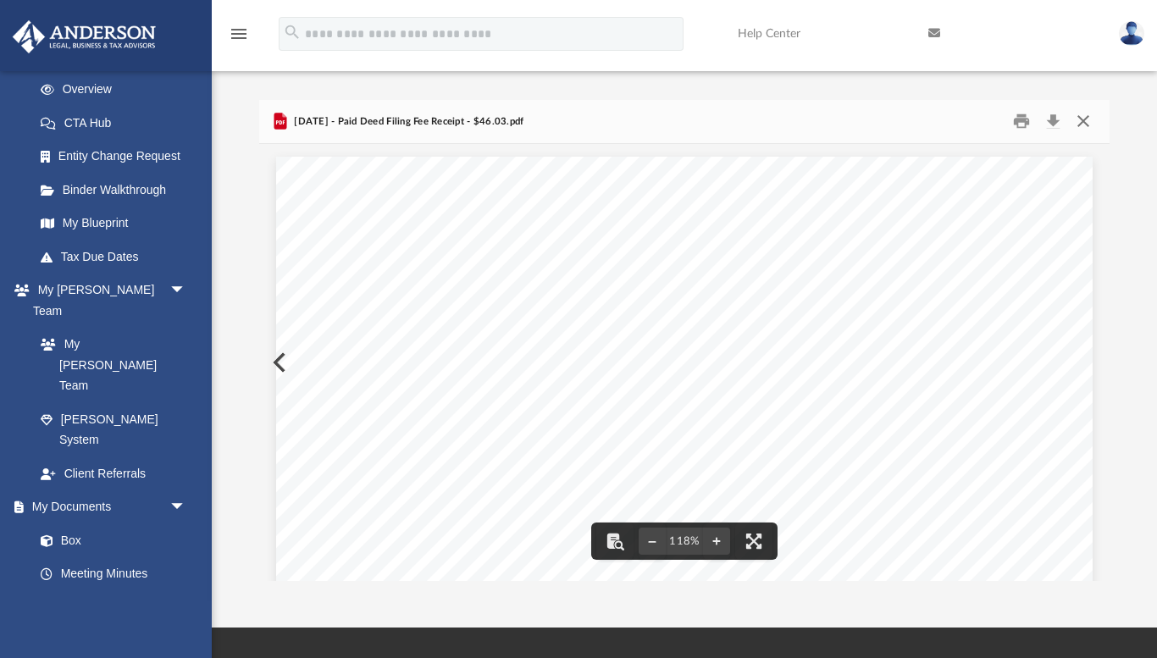
click at [1086, 122] on button "Close" at bounding box center [1083, 121] width 30 height 26
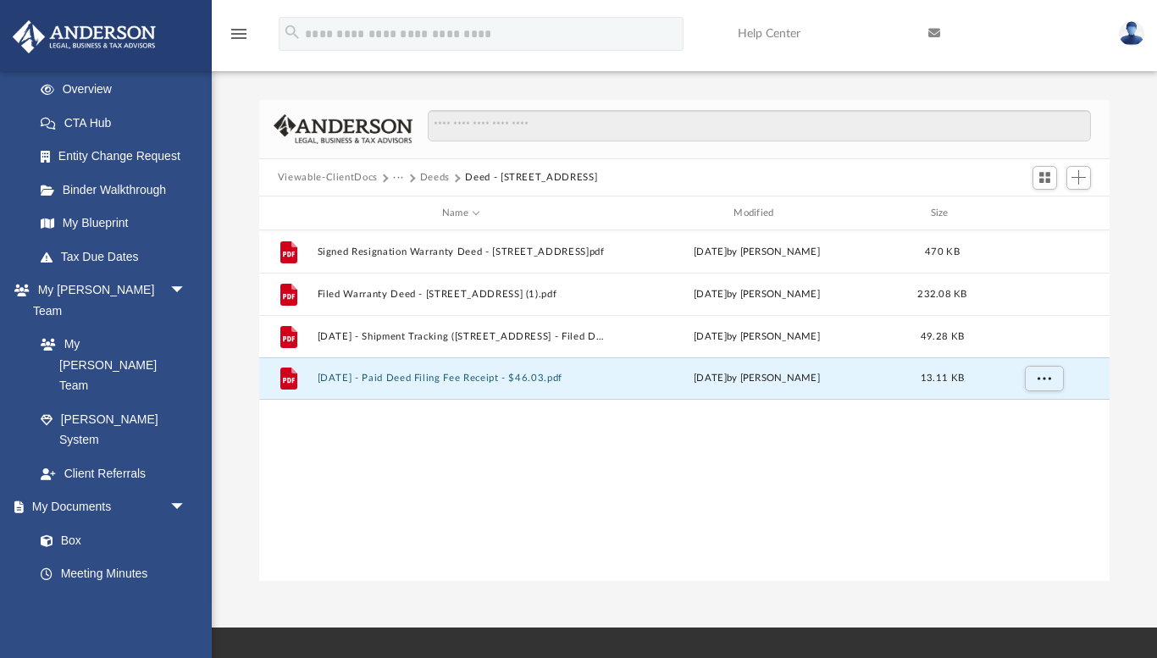
click at [317, 177] on button "Viewable-ClientDocs" at bounding box center [328, 177] width 100 height 15
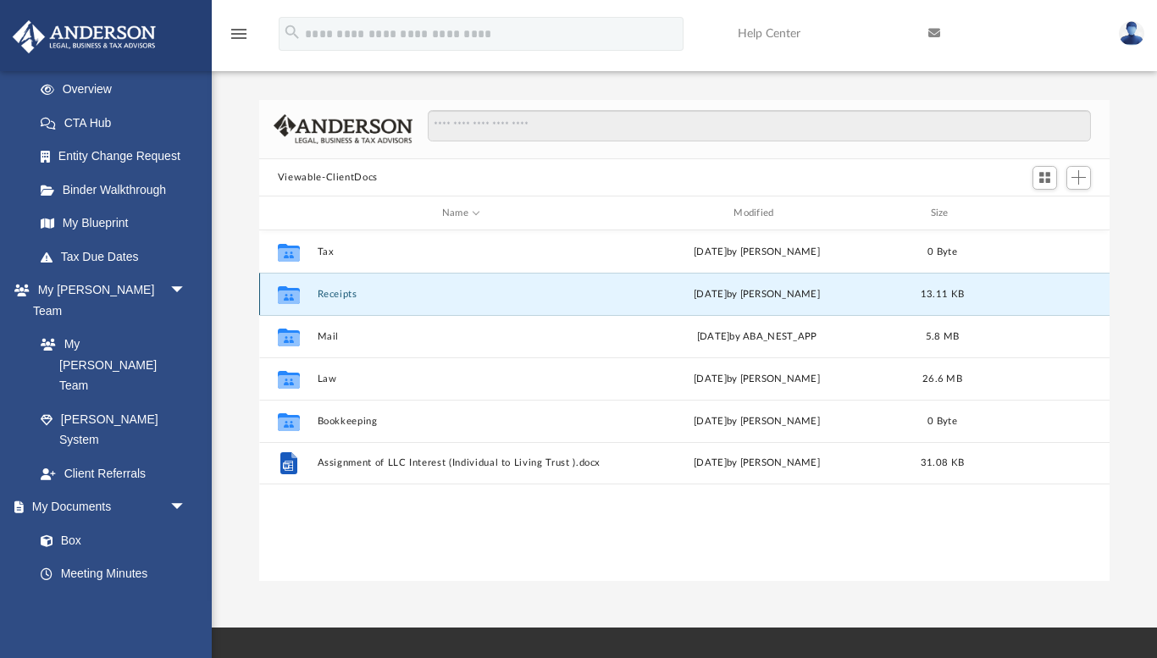
click at [330, 296] on button "Receipts" at bounding box center [461, 294] width 288 height 11
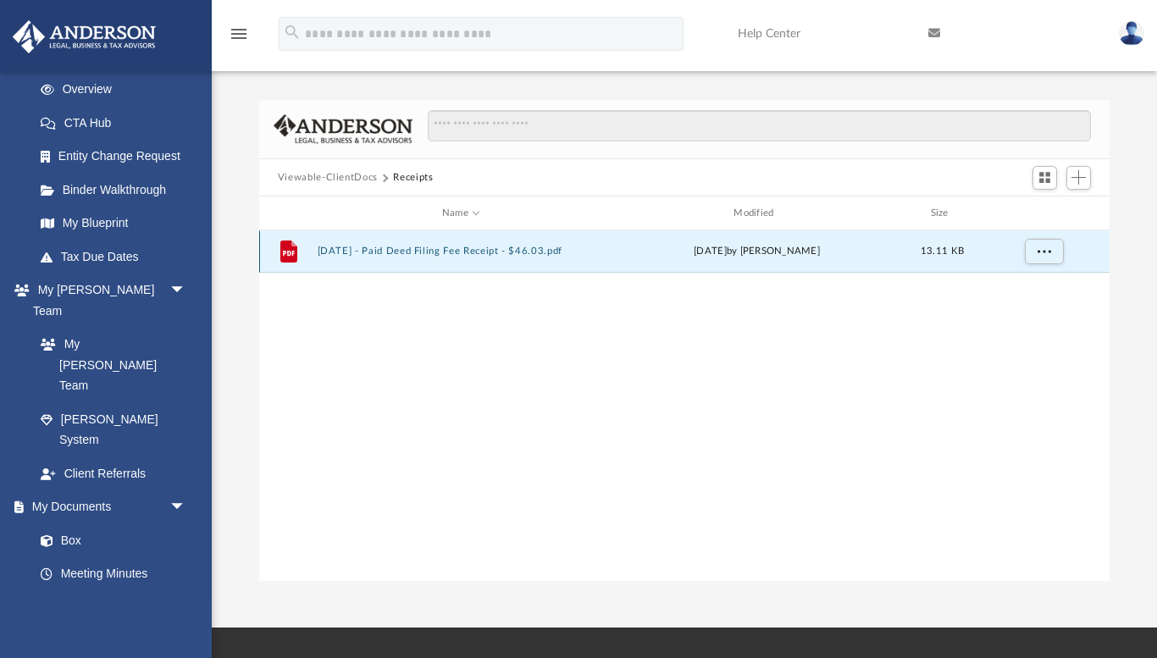
click at [418, 253] on button "[DATE] - Paid Deed Filing Fee Receipt - $46.03.pdf" at bounding box center [461, 251] width 288 height 11
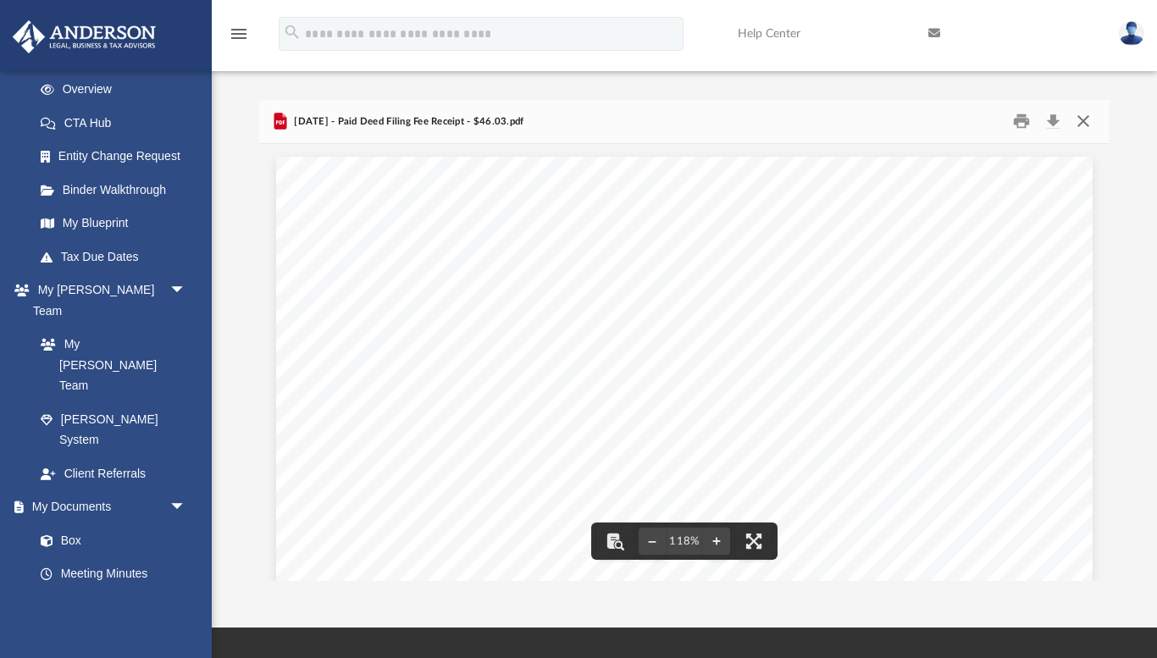
click at [1084, 123] on button "Close" at bounding box center [1083, 121] width 30 height 26
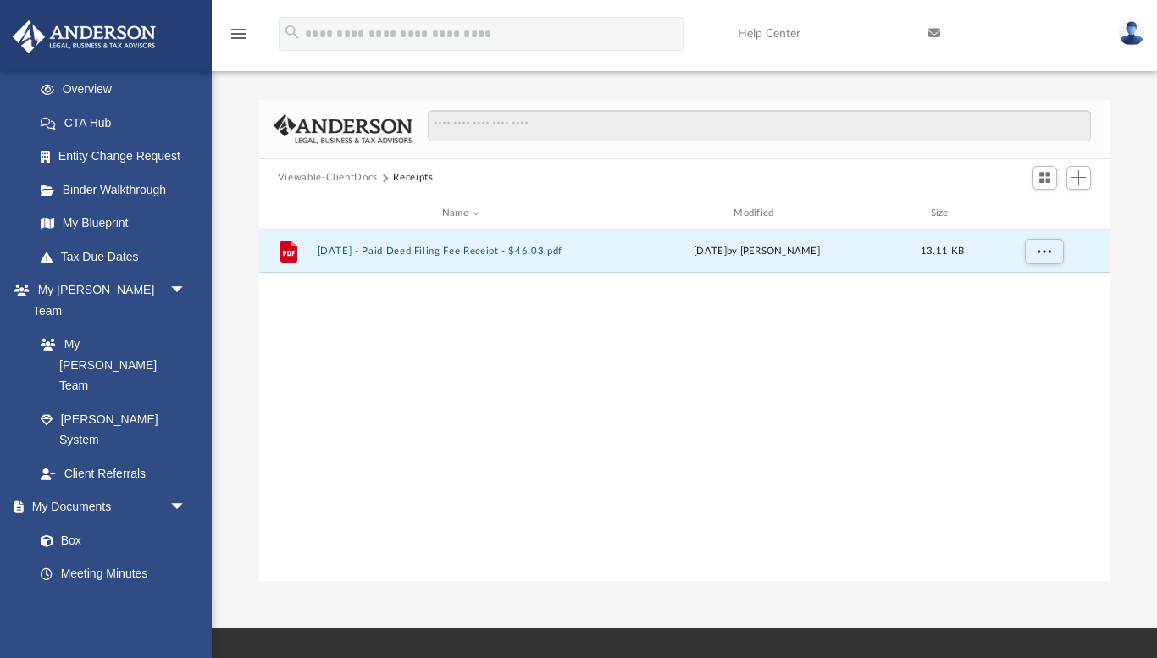
click at [316, 178] on button "Viewable-ClientDocs" at bounding box center [328, 177] width 100 height 15
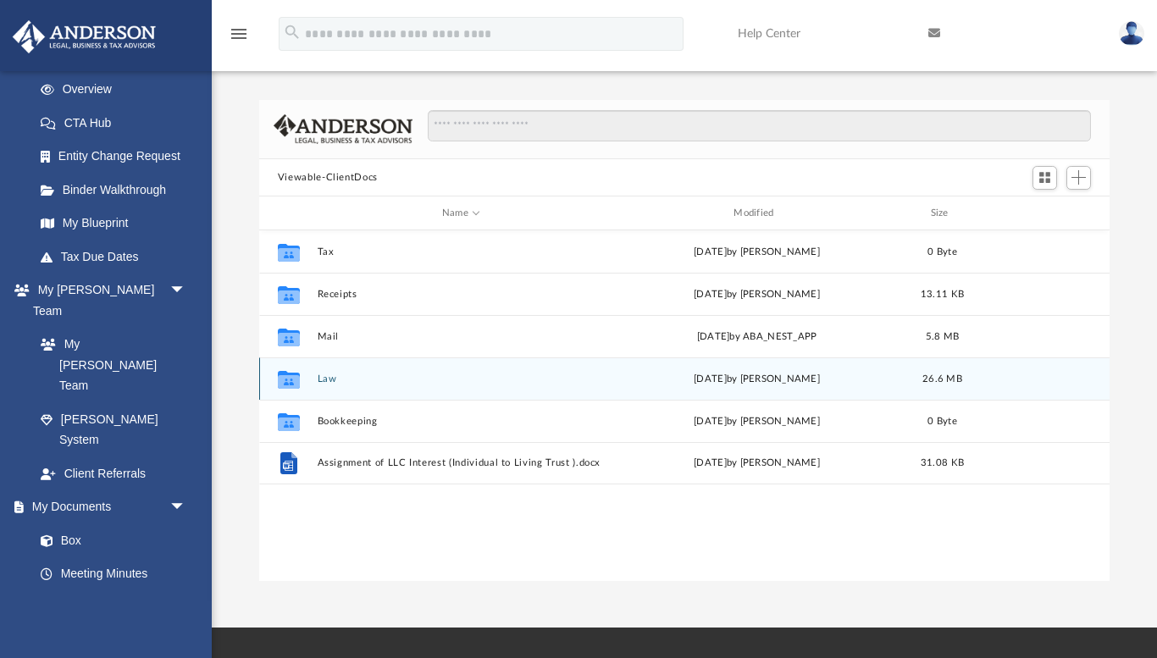
click at [329, 379] on button "Law" at bounding box center [461, 378] width 288 height 11
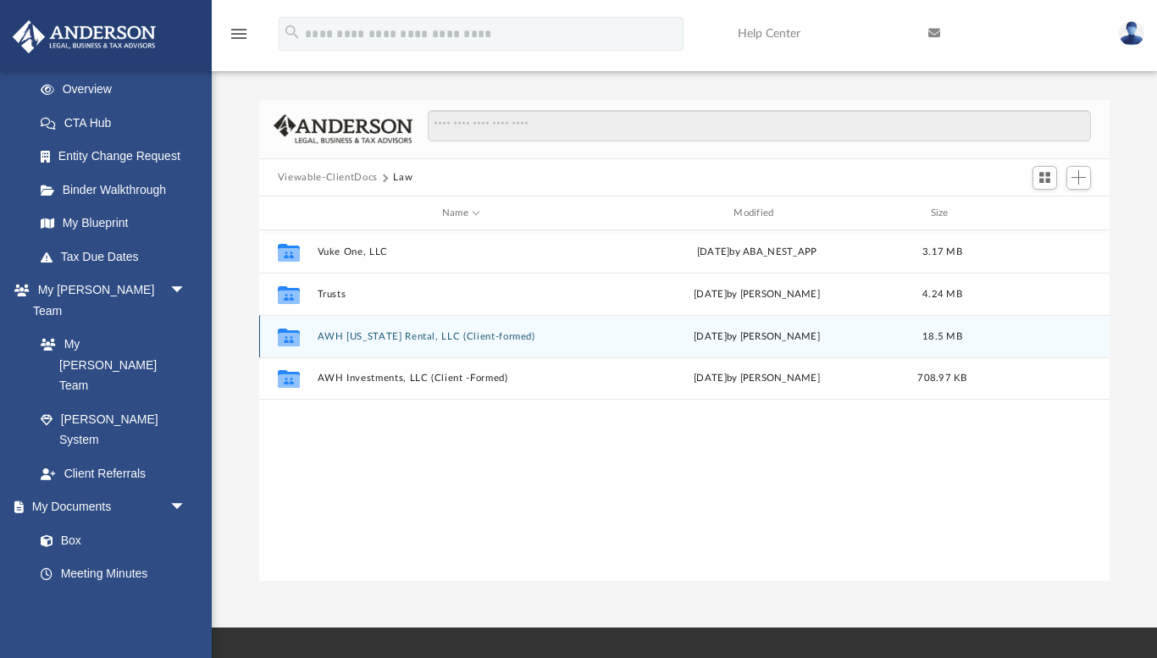
click at [368, 333] on button "AWH [US_STATE] Rental, LLC (Client-formed)" at bounding box center [461, 336] width 288 height 11
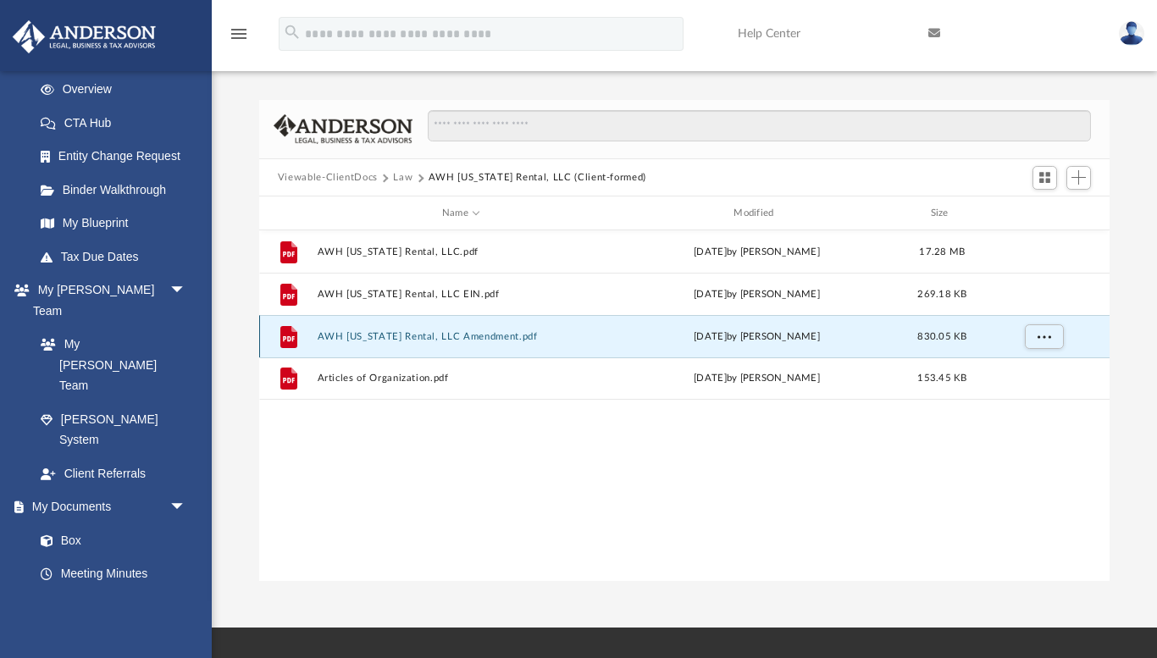
click at [376, 335] on button "AWH [US_STATE] Rental, LLC Amendment.pdf" at bounding box center [461, 336] width 288 height 11
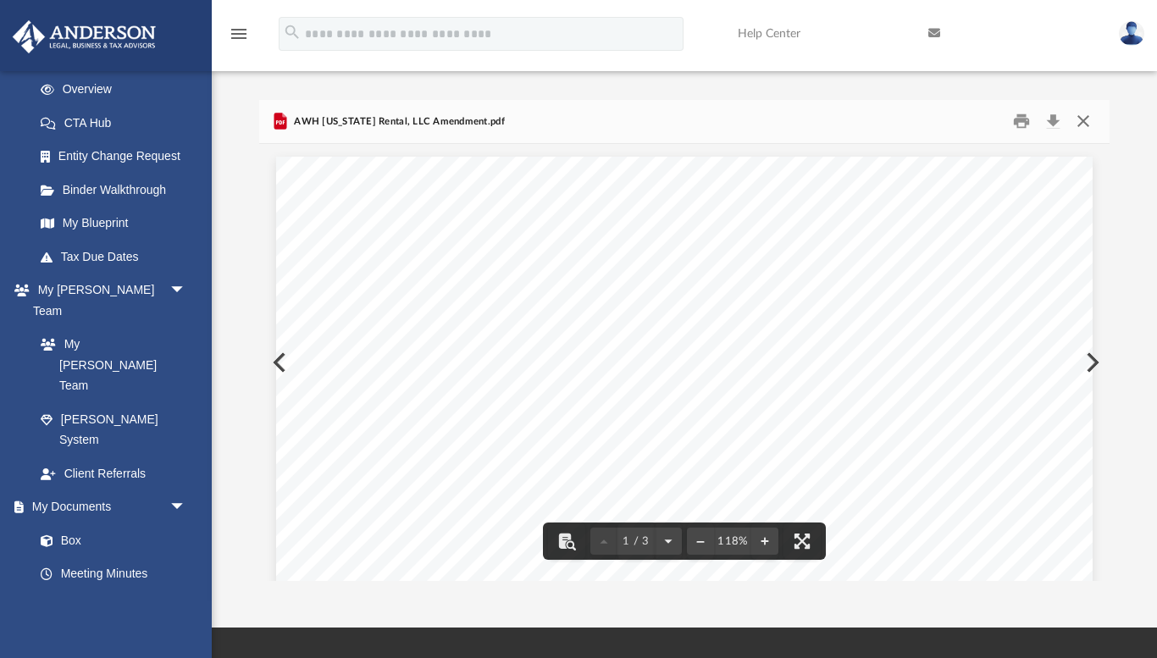
click at [1082, 121] on button "Close" at bounding box center [1083, 121] width 30 height 26
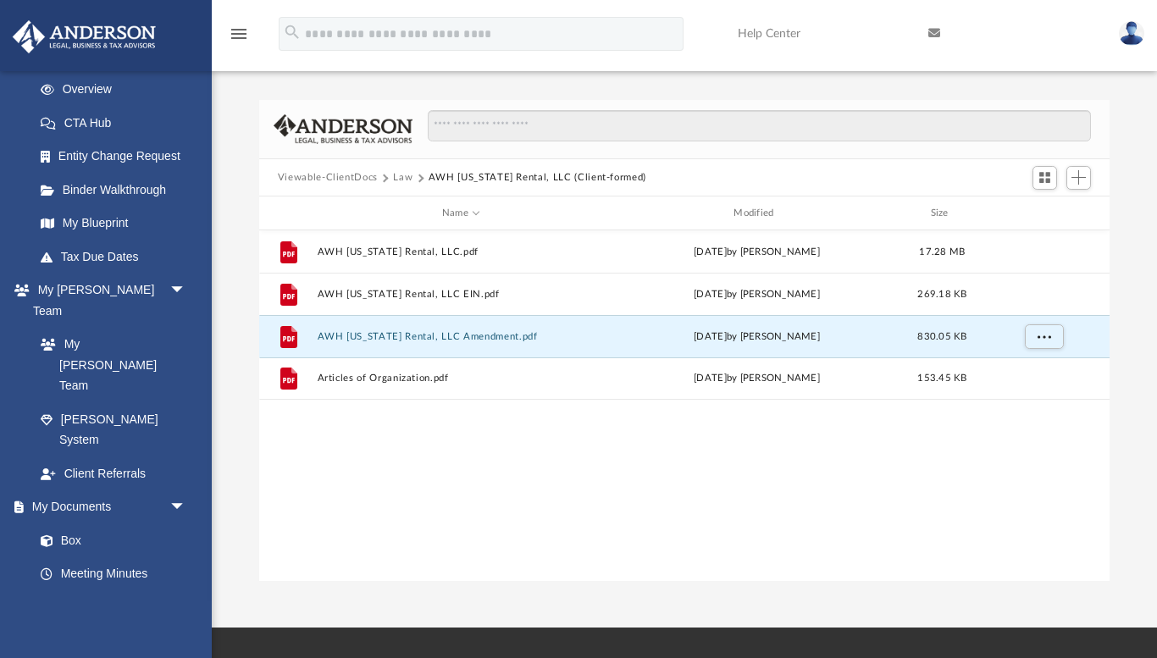
click at [340, 176] on button "Viewable-ClientDocs" at bounding box center [328, 177] width 100 height 15
